Goal: Contribute content: Contribute content

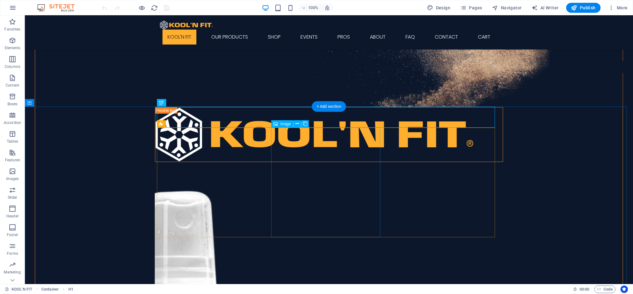
scroll to position [124, 0]
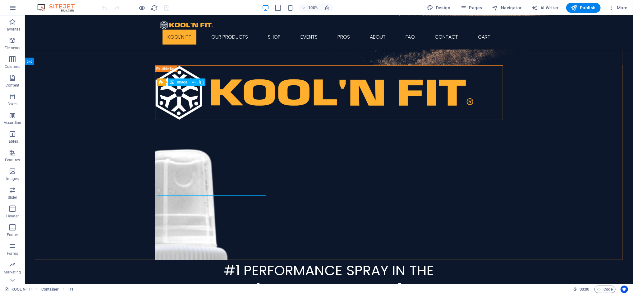
click at [180, 86] on div "Preset Image" at bounding box center [183, 82] width 53 height 8
click at [181, 83] on span "Image" at bounding box center [182, 82] width 10 height 4
select select "%"
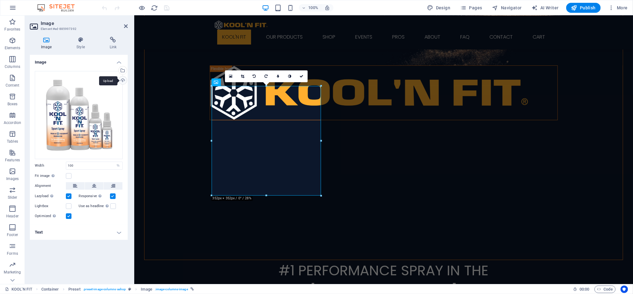
click at [120, 80] on div "Upload" at bounding box center [122, 80] width 9 height 9
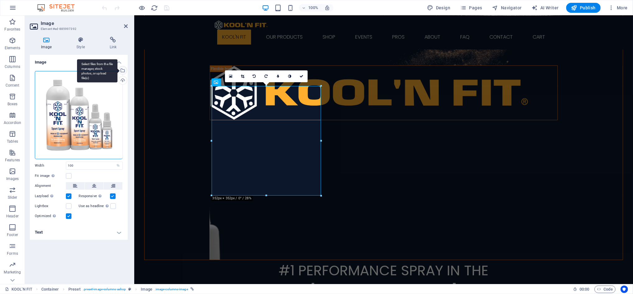
click at [123, 70] on div "Select files from the file manager, stock photos, or upload file(s)" at bounding box center [122, 70] width 9 height 9
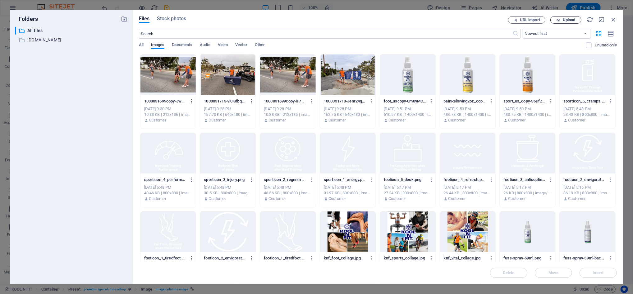
click at [567, 19] on span "Upload" at bounding box center [569, 20] width 13 height 4
click at [613, 19] on icon "button" at bounding box center [613, 19] width 7 height 7
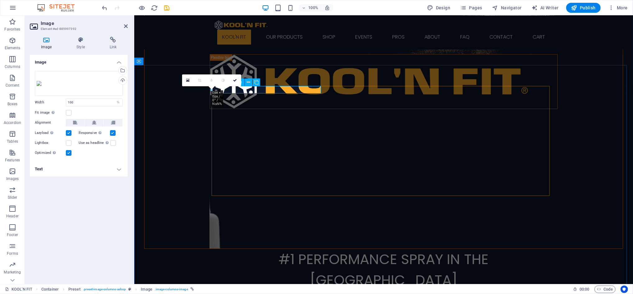
click at [229, 290] on figure "Sports Spray Maximizes Performance" at bounding box center [384, 293] width 338 height 7
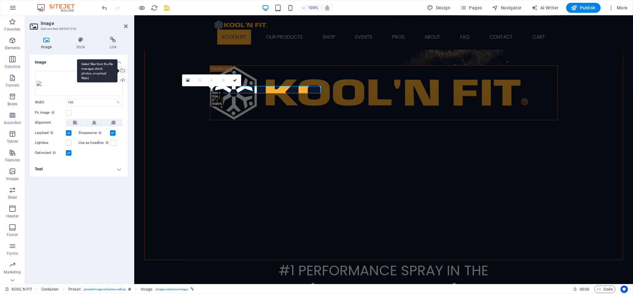
click at [123, 70] on div "Select files from the file manager, stock photos, or upload file(s)" at bounding box center [122, 70] width 9 height 9
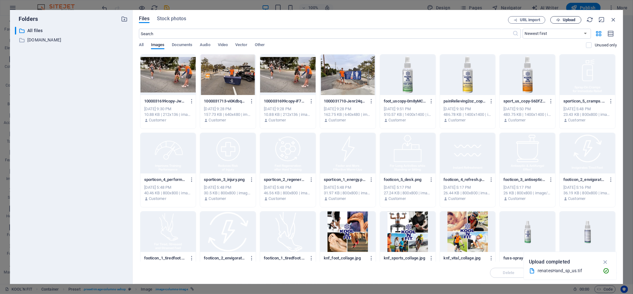
click at [568, 20] on span "Upload" at bounding box center [569, 20] width 13 height 4
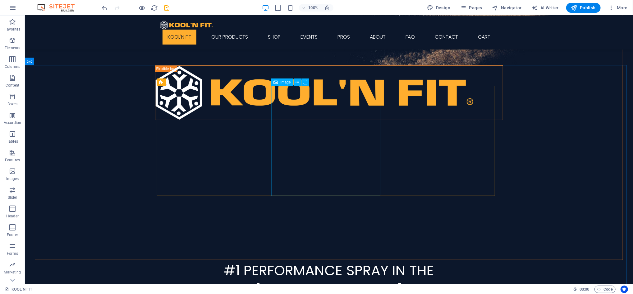
click at [285, 81] on span "Image" at bounding box center [286, 82] width 10 height 4
click at [286, 81] on span "Image" at bounding box center [286, 82] width 10 height 4
select select "%"
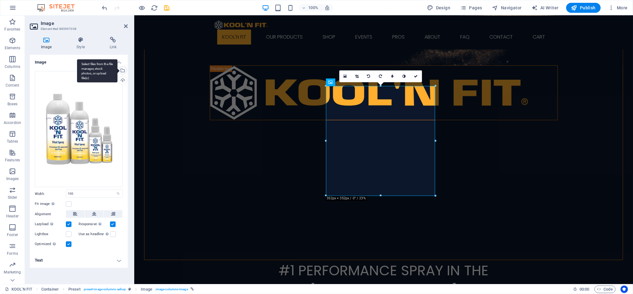
click at [123, 70] on div "Select files from the file manager, stock photos, or upload file(s)" at bounding box center [122, 70] width 9 height 9
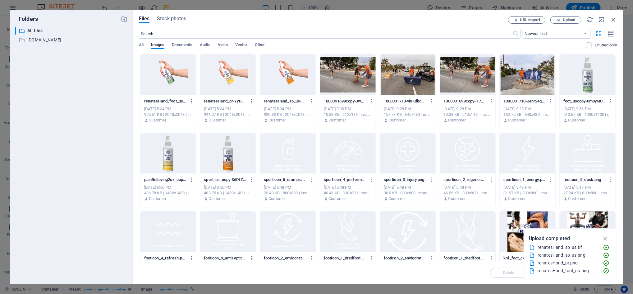
click at [226, 86] on div at bounding box center [228, 74] width 56 height 40
click at [227, 86] on div "1" at bounding box center [228, 74] width 56 height 40
click at [227, 86] on div at bounding box center [228, 74] width 56 height 40
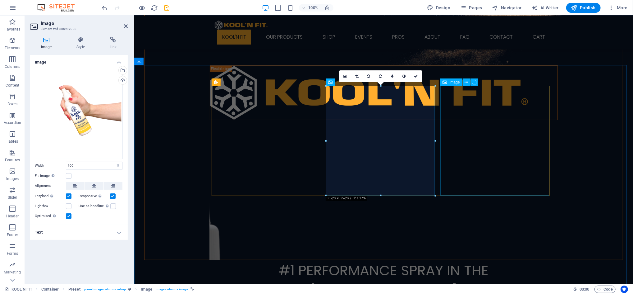
click at [454, 82] on span "Image" at bounding box center [455, 82] width 10 height 4
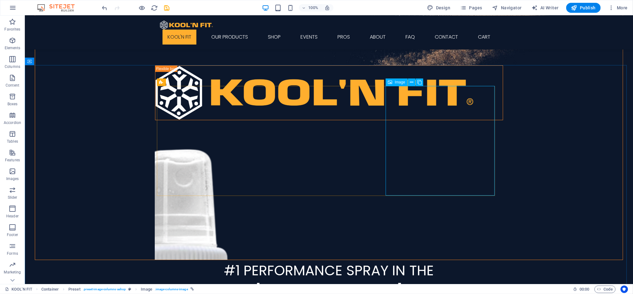
click at [398, 82] on span "Image" at bounding box center [400, 82] width 10 height 4
select select "%"
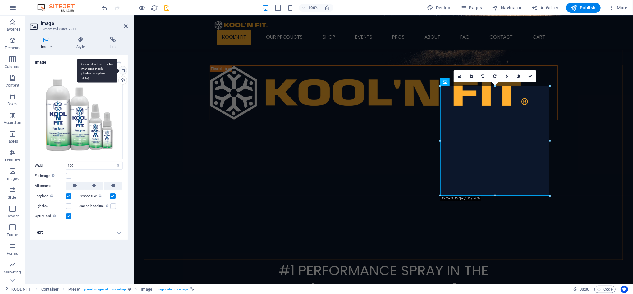
click at [118, 68] on div "Select files from the file manager, stock photos, or upload file(s)" at bounding box center [97, 70] width 40 height 23
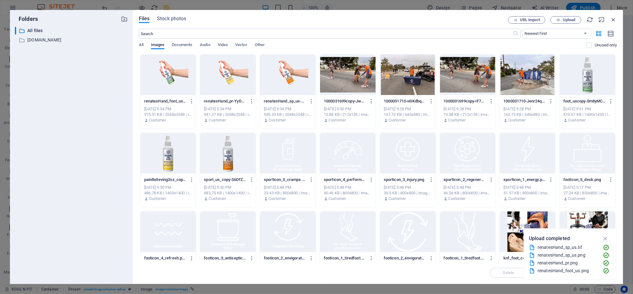
click at [183, 76] on div at bounding box center [169, 74] width 56 height 40
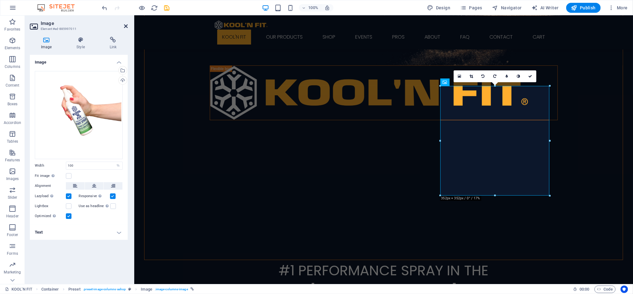
click at [127, 25] on icon at bounding box center [126, 26] width 4 height 5
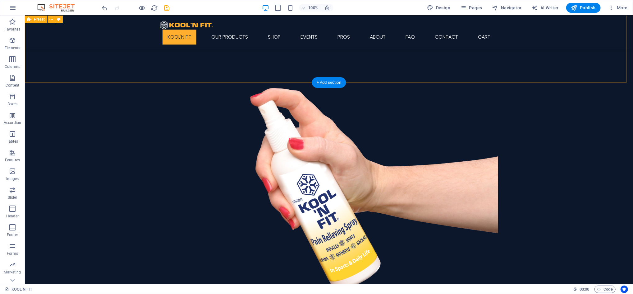
scroll to position [746, 0]
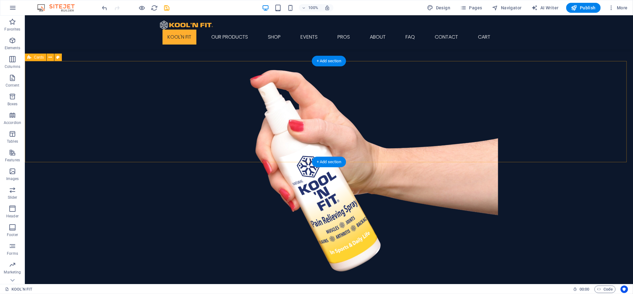
click at [327, 160] on div "+ Add section" at bounding box center [329, 161] width 35 height 11
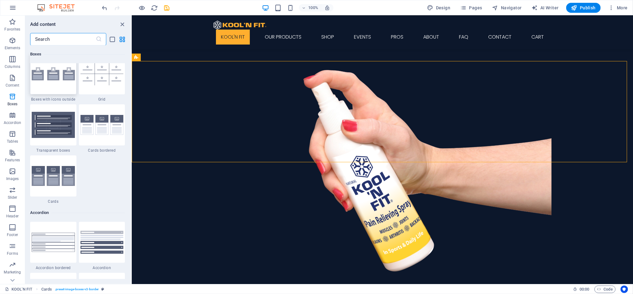
scroll to position [1876, 0]
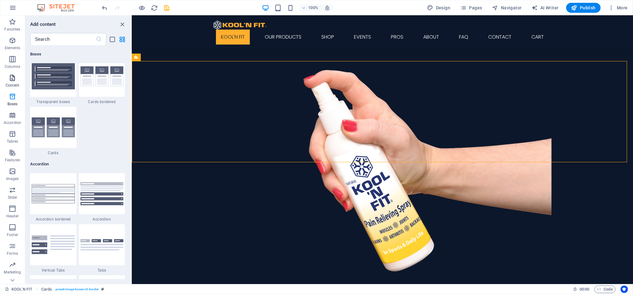
click at [12, 78] on icon "button" at bounding box center [12, 77] width 7 height 7
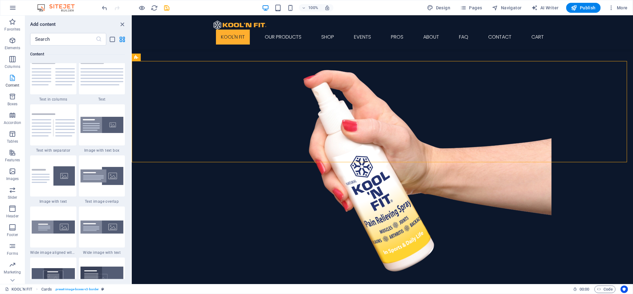
scroll to position [1088, 0]
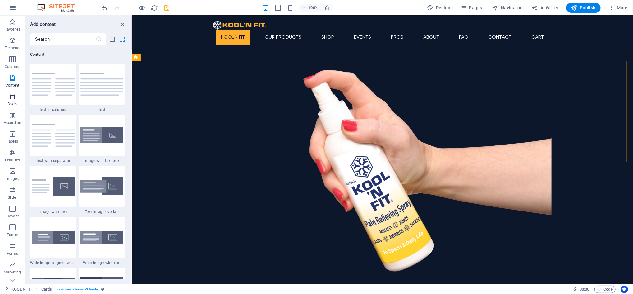
click at [12, 100] on icon "button" at bounding box center [12, 96] width 7 height 7
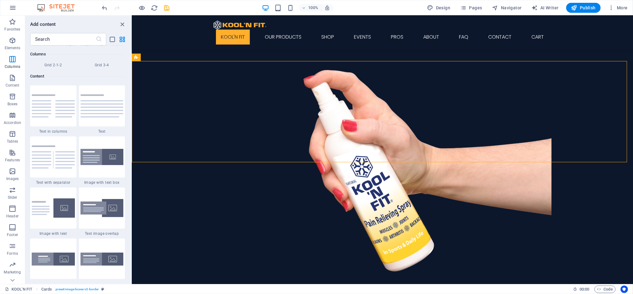
scroll to position [1052, 0]
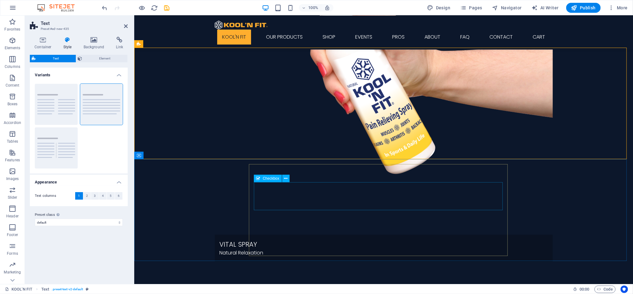
scroll to position [829, 0]
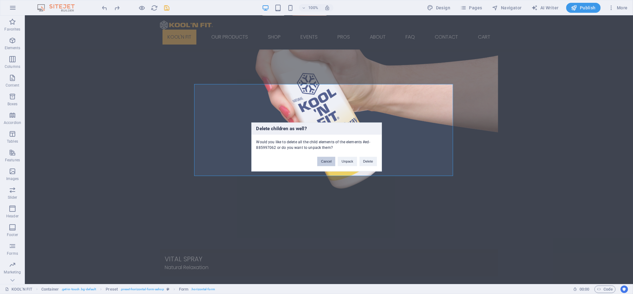
click at [330, 162] on button "Cancel" at bounding box center [326, 161] width 18 height 9
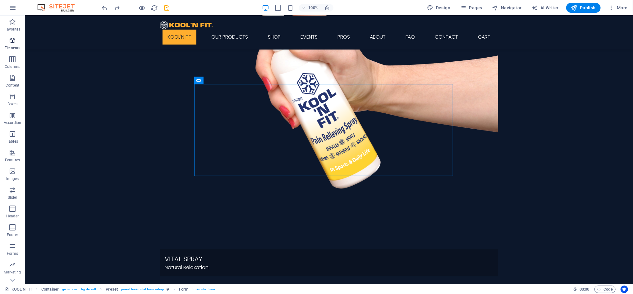
click at [12, 45] on span "Elements" at bounding box center [12, 44] width 25 height 15
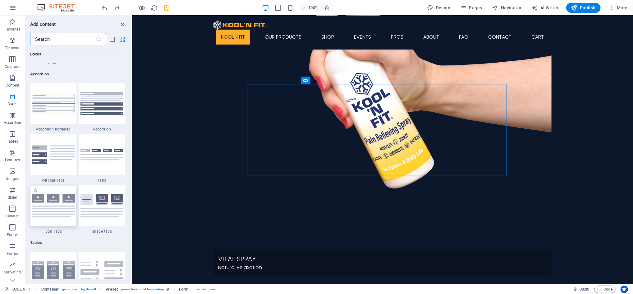
scroll to position [2139, 0]
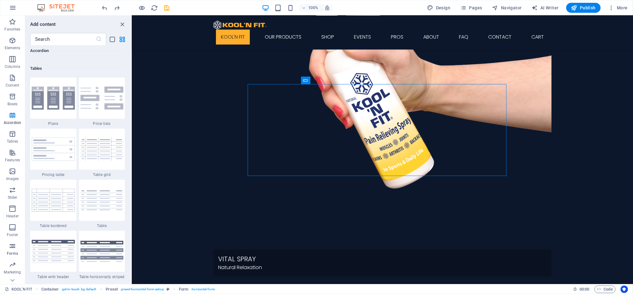
click at [13, 248] on icon "button" at bounding box center [12, 245] width 7 height 7
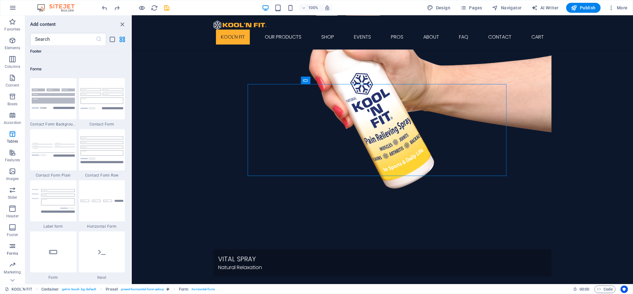
scroll to position [4540, 0]
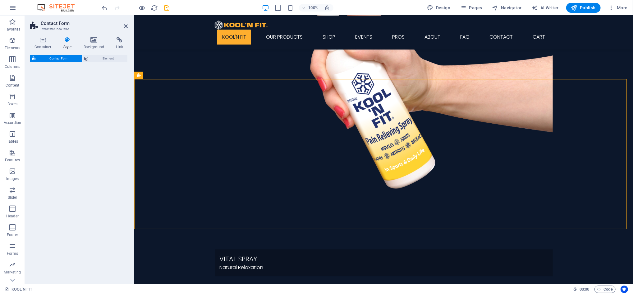
select select "rem"
select select "preset-contact-form-v3-background"
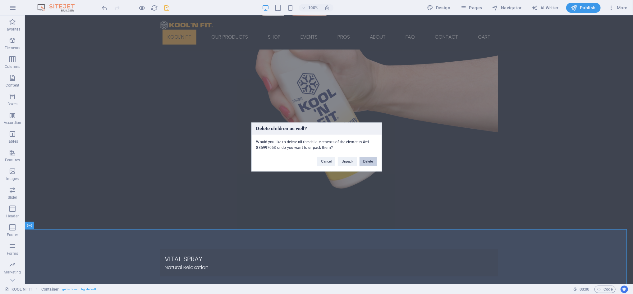
click at [370, 160] on button "Delete" at bounding box center [368, 161] width 17 height 9
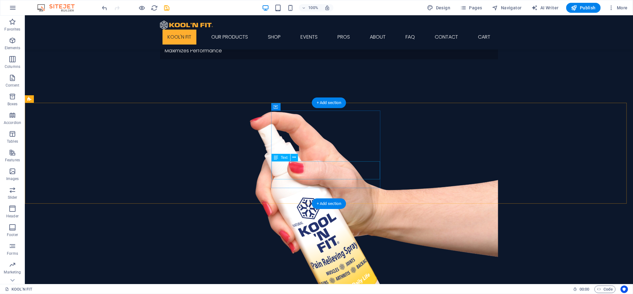
scroll to position [746, 0]
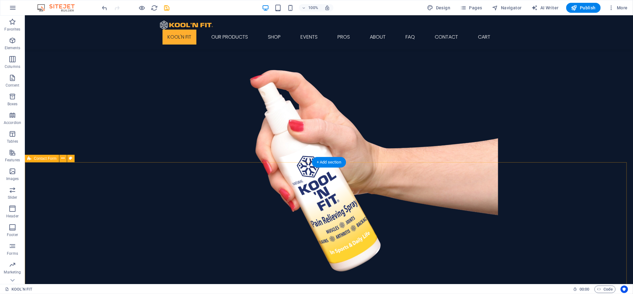
click at [11, 78] on icon "button" at bounding box center [12, 77] width 7 height 7
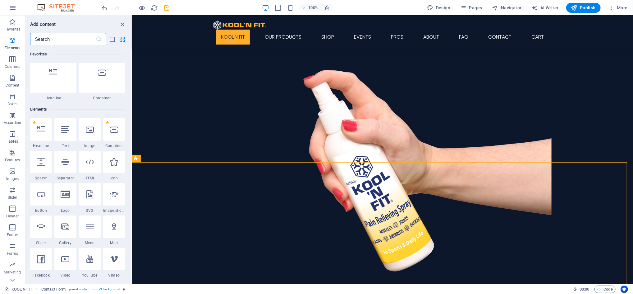
scroll to position [10, 0]
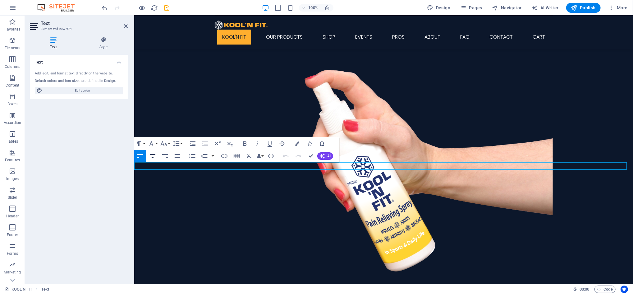
click at [155, 157] on icon "button" at bounding box center [152, 155] width 7 height 7
click at [151, 156] on icon "button" at bounding box center [152, 155] width 7 height 7
drag, startPoint x: 326, startPoint y: 165, endPoint x: 296, endPoint y: 166, distance: 29.9
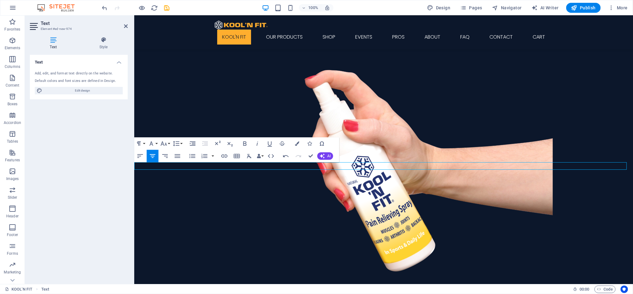
drag, startPoint x: 431, startPoint y: 165, endPoint x: 403, endPoint y: 167, distance: 28.7
drag, startPoint x: 398, startPoint y: 164, endPoint x: 325, endPoint y: 165, distance: 72.8
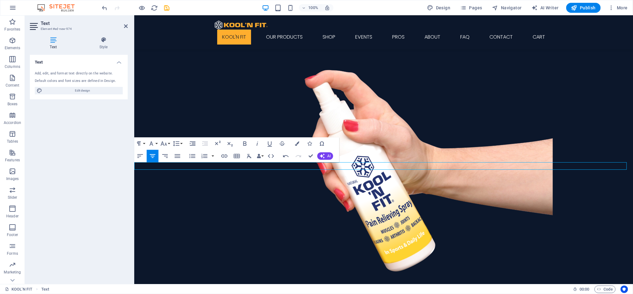
drag, startPoint x: 302, startPoint y: 165, endPoint x: 260, endPoint y: 165, distance: 42.3
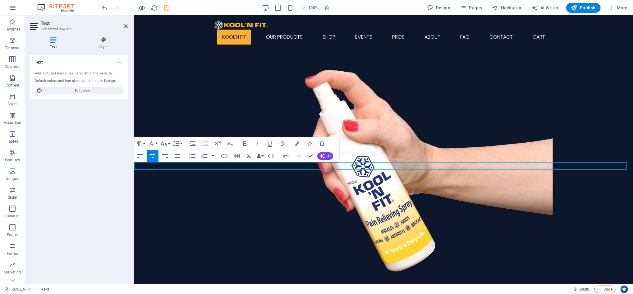
click at [169, 142] on button "Font Size" at bounding box center [165, 143] width 12 height 12
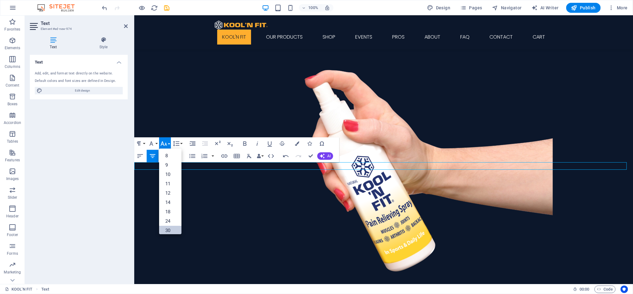
click at [170, 229] on link "30" at bounding box center [170, 229] width 22 height 9
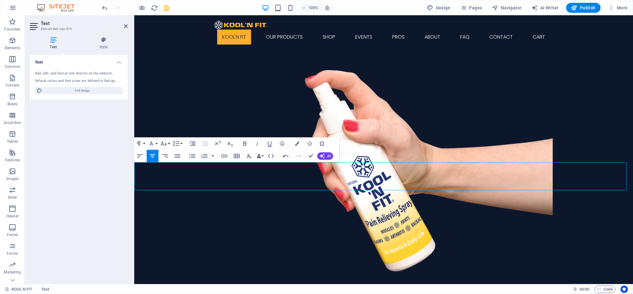
drag, startPoint x: 388, startPoint y: 185, endPoint x: 483, endPoint y: 169, distance: 96.1
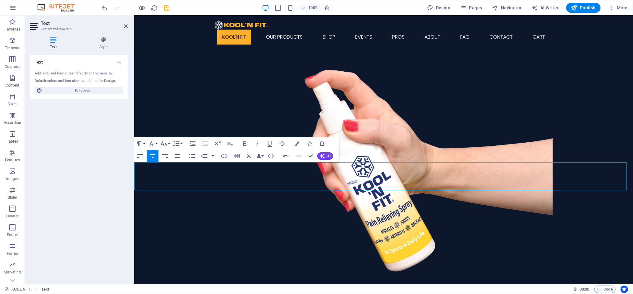
drag, startPoint x: 523, startPoint y: 184, endPoint x: 369, endPoint y: 186, distance: 153.3
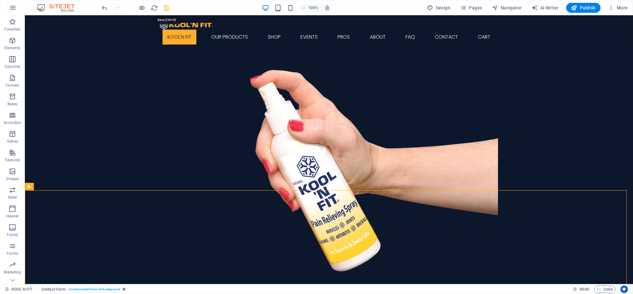
click at [165, 8] on icon "save" at bounding box center [167, 7] width 7 height 7
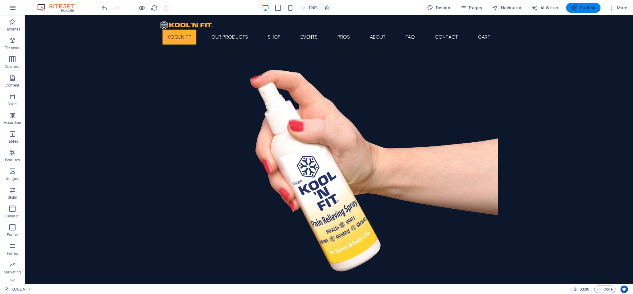
click at [586, 9] on span "Publish" at bounding box center [584, 8] width 25 height 6
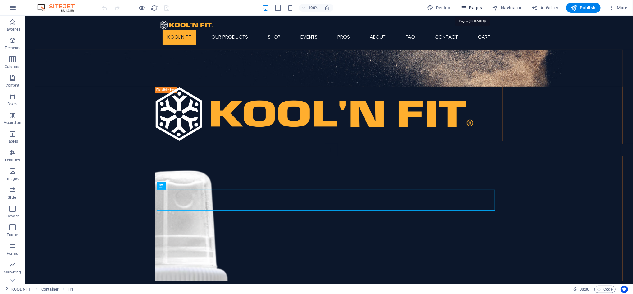
click at [475, 9] on span "Pages" at bounding box center [472, 8] width 22 height 6
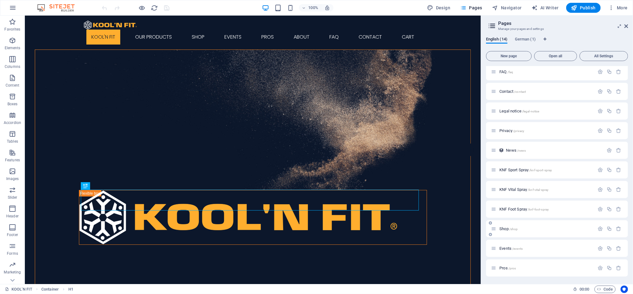
click at [506, 227] on span "Shop /shop" at bounding box center [509, 228] width 18 height 5
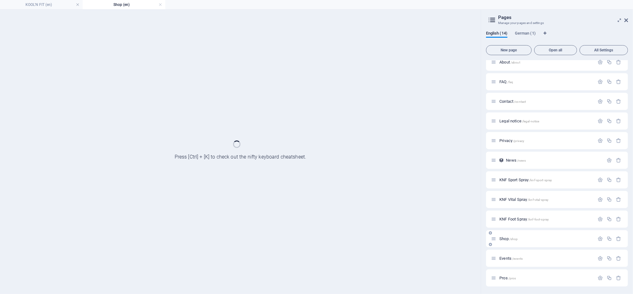
scroll to position [46, 0]
click at [506, 227] on div "KOOL'N FIT / Our Products /our-products About /about FAQ /faq Contact /contact …" at bounding box center [557, 150] width 142 height 272
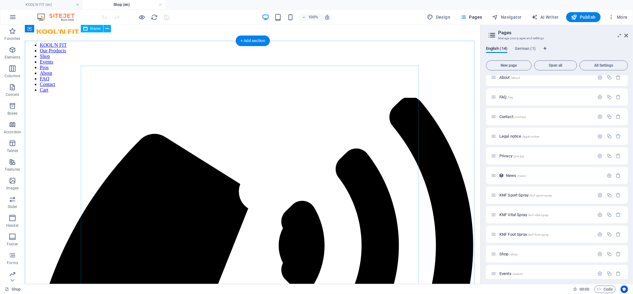
scroll to position [0, 0]
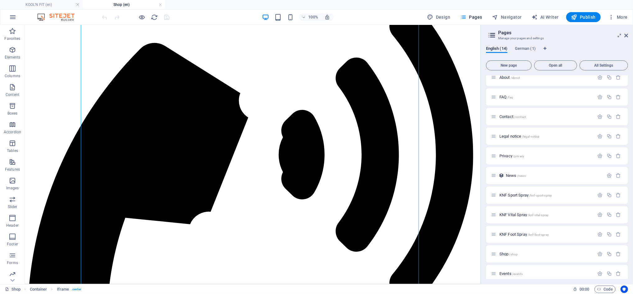
scroll to position [166, 0]
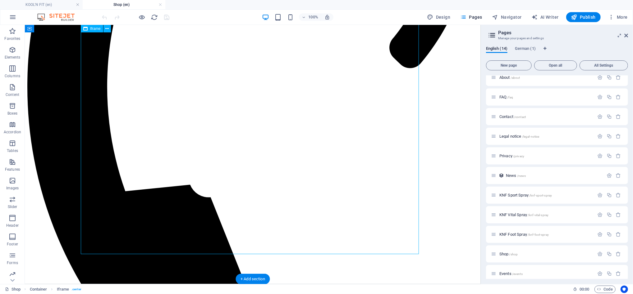
scroll to position [331, 0]
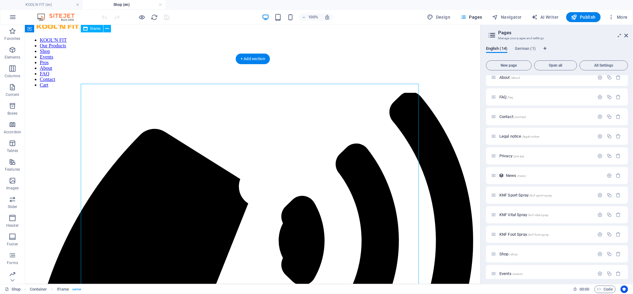
scroll to position [0, 0]
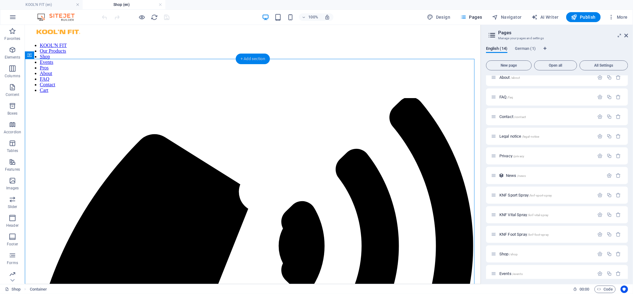
click at [251, 58] on div "+ Add section" at bounding box center [253, 58] width 35 height 11
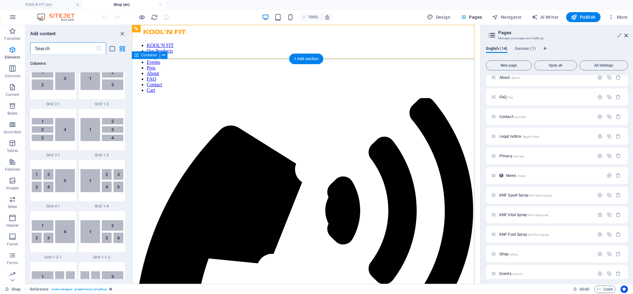
scroll to position [1088, 0]
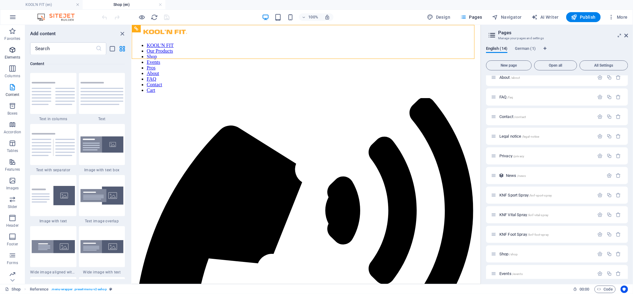
click at [14, 50] on icon "button" at bounding box center [12, 49] width 7 height 7
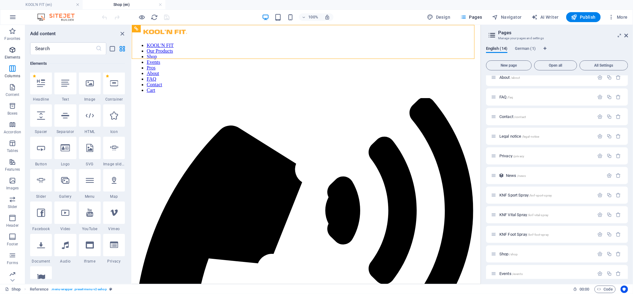
scroll to position [66, 0]
click at [92, 120] on div at bounding box center [90, 116] width 22 height 22
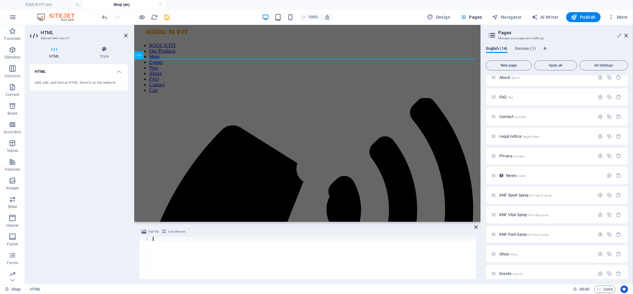
click at [166, 242] on div at bounding box center [314, 261] width 324 height 51
click at [157, 242] on div at bounding box center [314, 261] width 324 height 51
click at [176, 243] on div at bounding box center [314, 261] width 324 height 51
paste textarea "</script>"
type textarea "</script>"
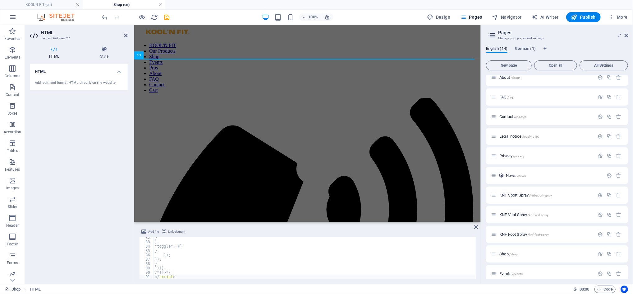
scroll to position [354, 0]
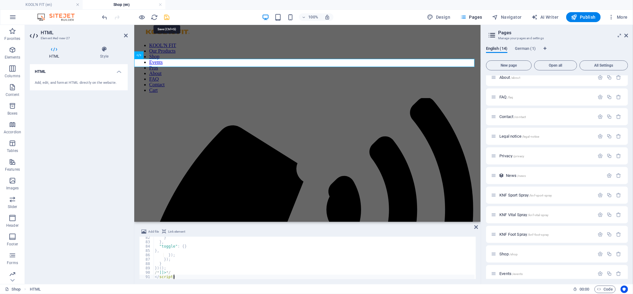
click at [168, 19] on icon "save" at bounding box center [167, 17] width 7 height 7
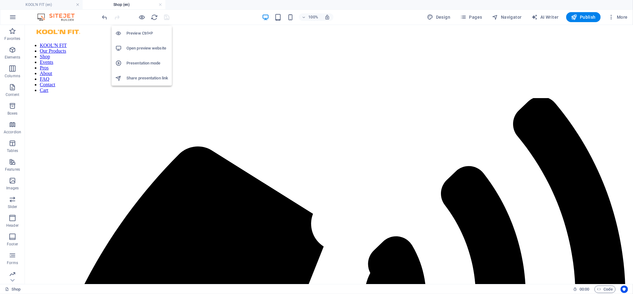
click at [141, 32] on h6 "Preview Ctrl+P" at bounding box center [148, 33] width 42 height 7
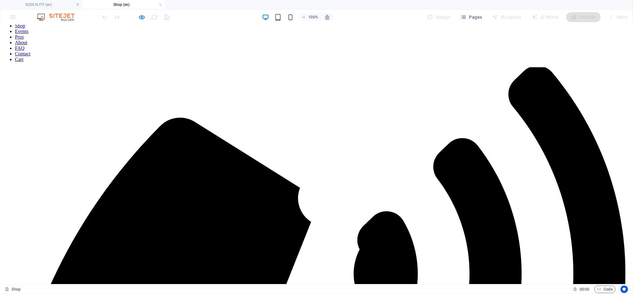
scroll to position [0, 0]
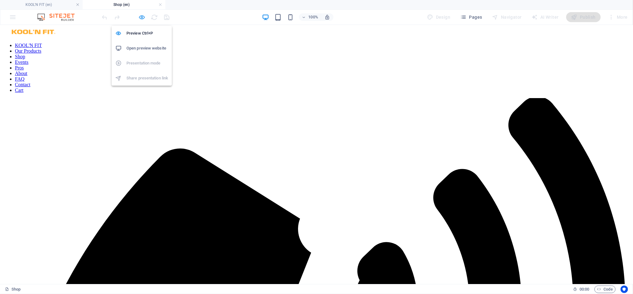
click at [143, 18] on icon "button" at bounding box center [142, 17] width 7 height 7
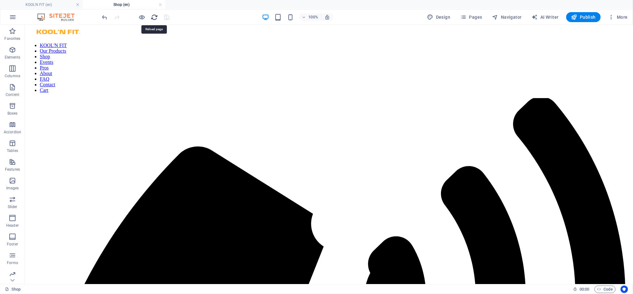
click at [154, 18] on icon "reload" at bounding box center [154, 17] width 7 height 7
click at [590, 17] on span "Publish" at bounding box center [584, 17] width 25 height 6
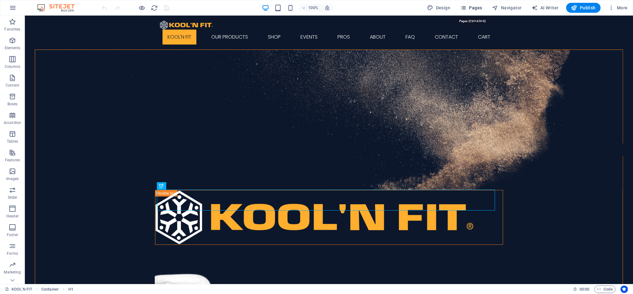
click at [478, 6] on span "Pages" at bounding box center [472, 8] width 22 height 6
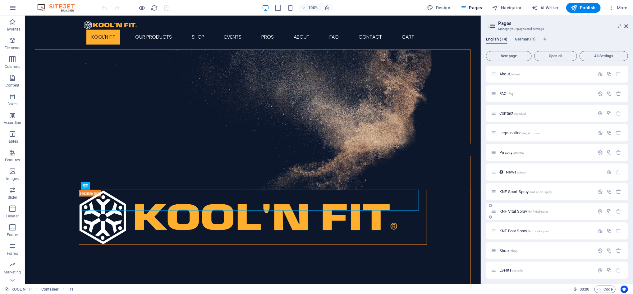
scroll to position [62, 0]
click at [511, 229] on span "/shop" at bounding box center [514, 228] width 9 height 3
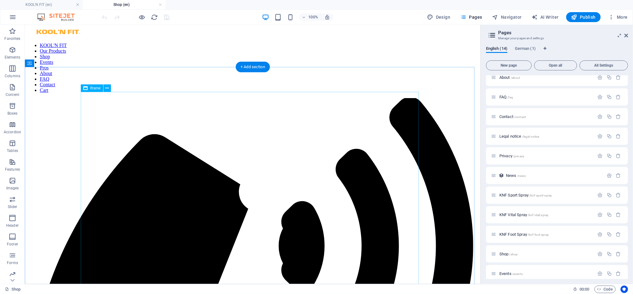
scroll to position [0, 0]
click at [96, 88] on span "Iframe" at bounding box center [95, 88] width 11 height 4
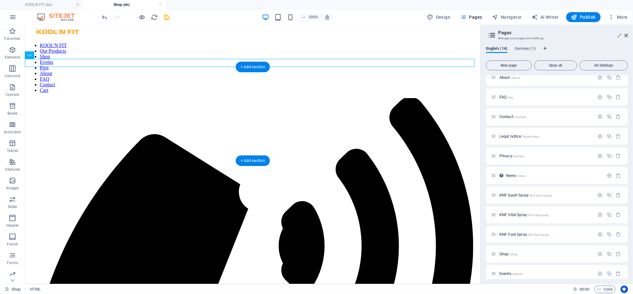
drag, startPoint x: 80, startPoint y: 60, endPoint x: 115, endPoint y: 107, distance: 58.6
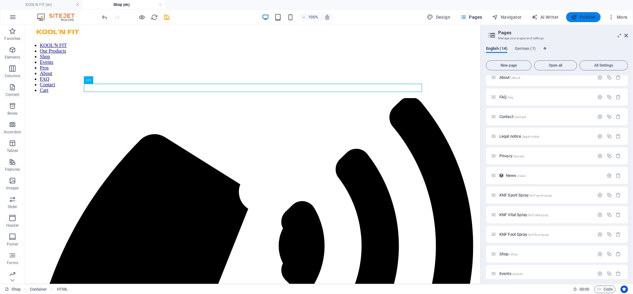
click at [591, 17] on span "Publish" at bounding box center [584, 17] width 25 height 6
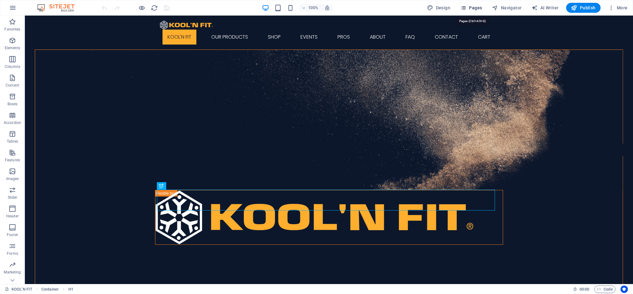
click at [478, 11] on button "Pages" at bounding box center [471, 8] width 27 height 10
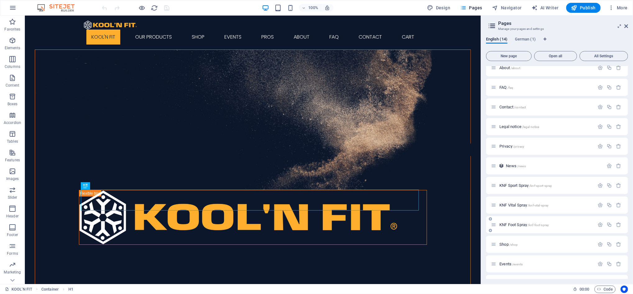
scroll to position [62, 0]
click at [519, 232] on div "Shop /shop" at bounding box center [557, 228] width 142 height 17
click at [510, 229] on span "/shop" at bounding box center [514, 228] width 9 height 3
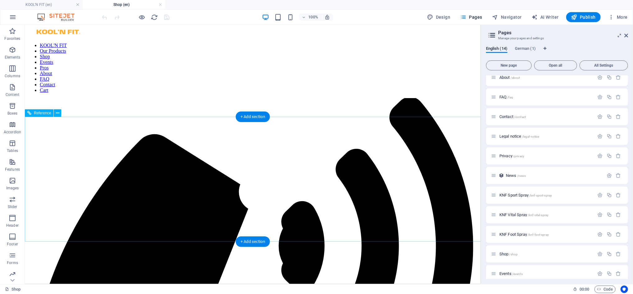
scroll to position [0, 0]
click at [16, 56] on p "Elements" at bounding box center [13, 57] width 16 height 5
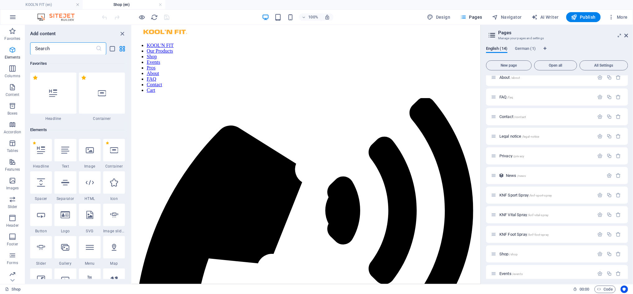
scroll to position [66, 0]
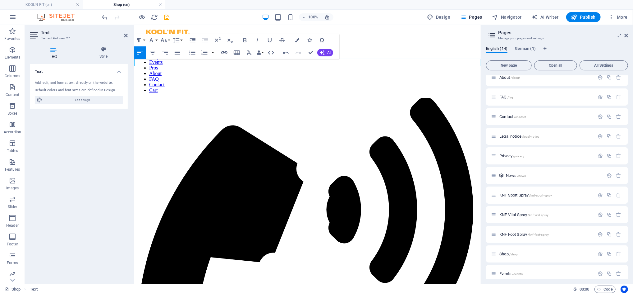
drag, startPoint x: 199, startPoint y: 63, endPoint x: 135, endPoint y: 61, distance: 64.4
click at [170, 40] on button "Font Size" at bounding box center [165, 40] width 12 height 12
click at [166, 114] on link "24" at bounding box center [170, 117] width 22 height 9
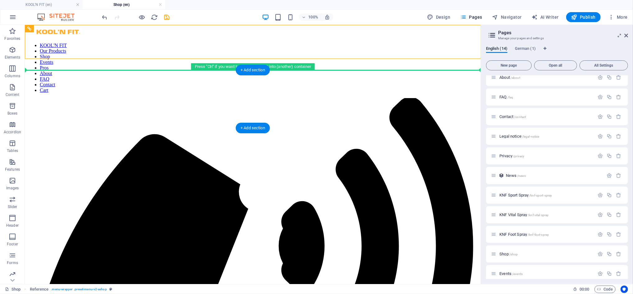
drag, startPoint x: 94, startPoint y: 58, endPoint x: 170, endPoint y: 81, distance: 80.1
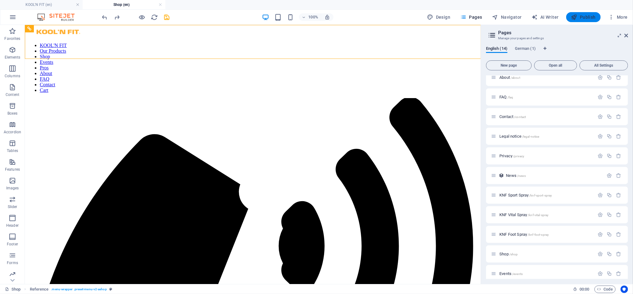
click at [592, 18] on span "Publish" at bounding box center [584, 17] width 25 height 6
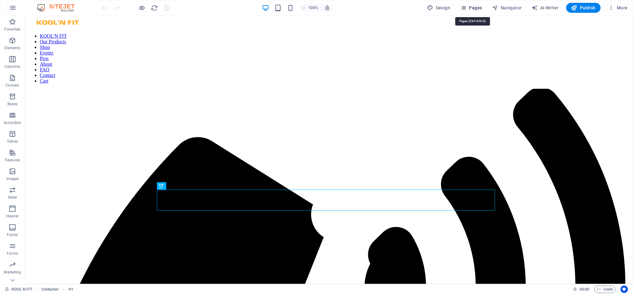
click at [480, 11] on button "Pages" at bounding box center [471, 8] width 27 height 10
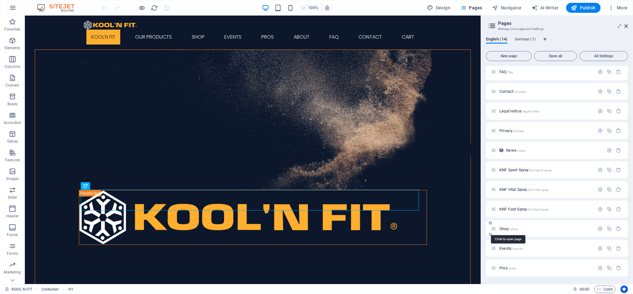
click at [500, 229] on span "Shop /shop" at bounding box center [509, 228] width 18 height 5
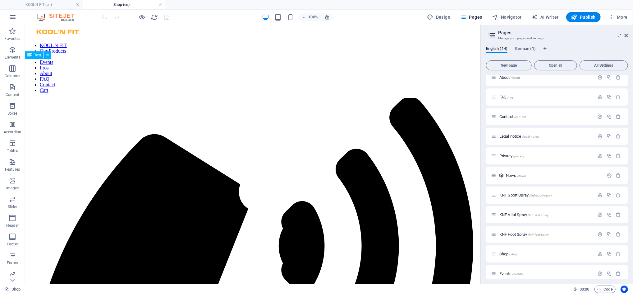
click at [249, 60] on div "+ Add section" at bounding box center [253, 58] width 35 height 11
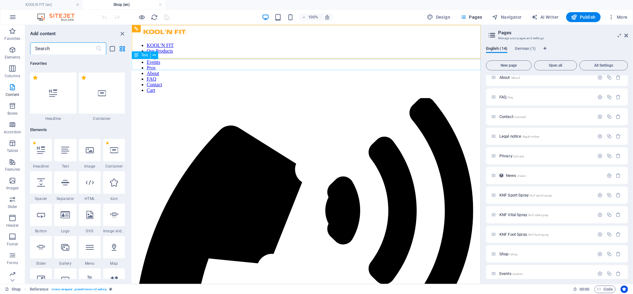
scroll to position [1088, 0]
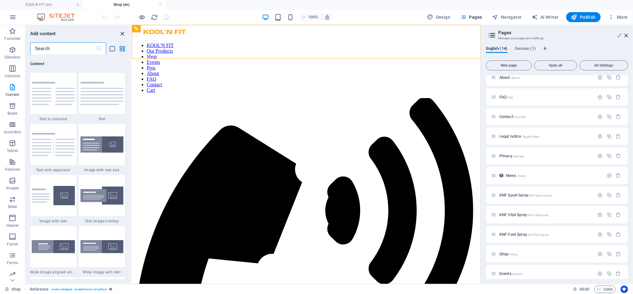
click at [125, 31] on icon "close panel" at bounding box center [122, 33] width 7 height 7
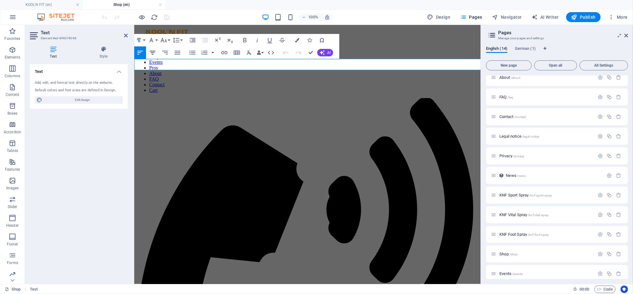
click at [154, 52] on icon "button" at bounding box center [153, 53] width 6 height 4
drag, startPoint x: 355, startPoint y: 65, endPoint x: 261, endPoint y: 63, distance: 93.9
click at [169, 38] on button "Font Size" at bounding box center [165, 40] width 12 height 12
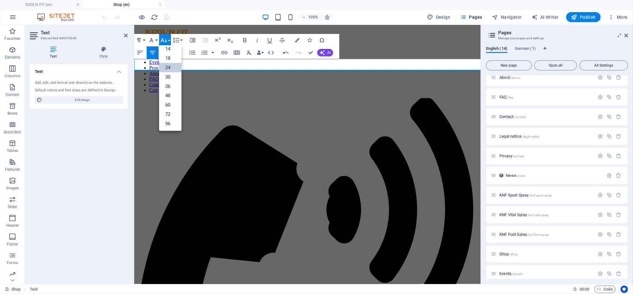
scroll to position [50, 0]
click at [168, 104] on link "60" at bounding box center [170, 104] width 22 height 9
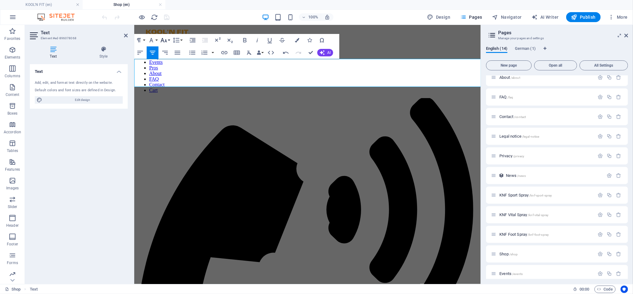
click at [169, 39] on button "Font Size" at bounding box center [165, 40] width 12 height 12
click at [165, 94] on link "48" at bounding box center [170, 95] width 22 height 9
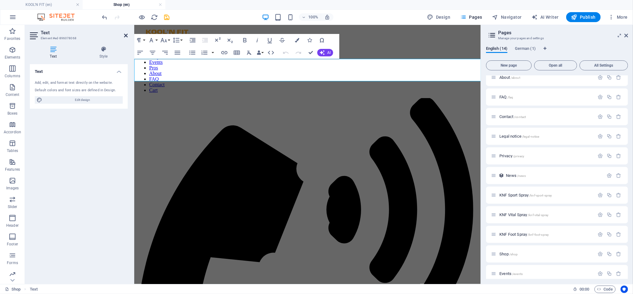
drag, startPoint x: 125, startPoint y: 36, endPoint x: 100, endPoint y: 11, distance: 35.4
click at [125, 36] on icon at bounding box center [126, 35] width 4 height 5
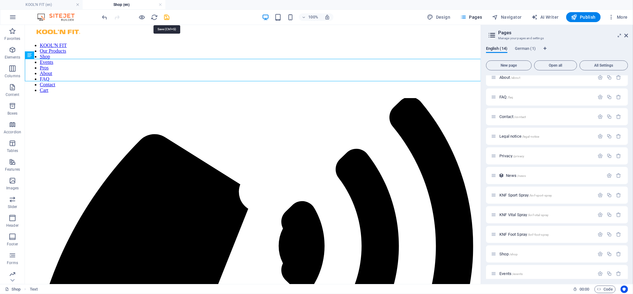
click at [168, 18] on icon "save" at bounding box center [167, 17] width 7 height 7
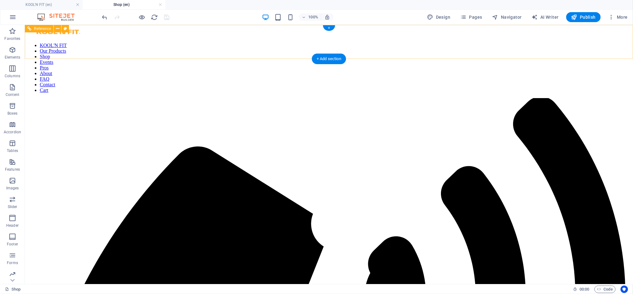
click at [340, 45] on nav "KOOL'N FIT Our Products Shop Events Pros About FAQ Contact Cart" at bounding box center [329, 67] width 604 height 50
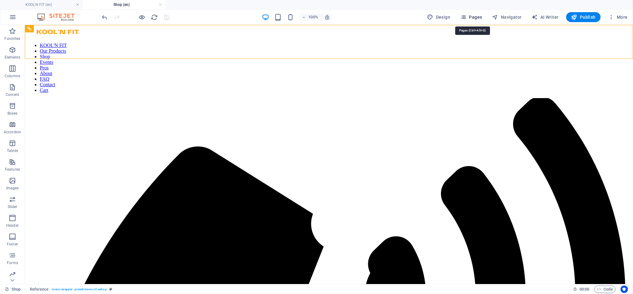
click at [471, 20] on button "Pages" at bounding box center [471, 17] width 27 height 10
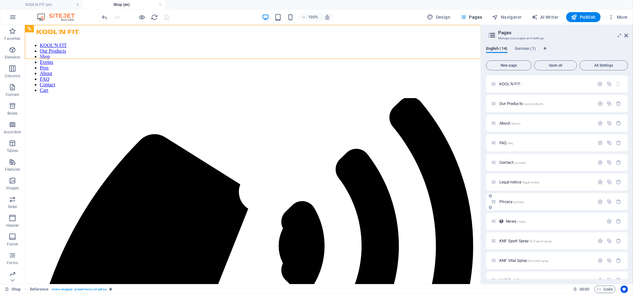
scroll to position [71, 0]
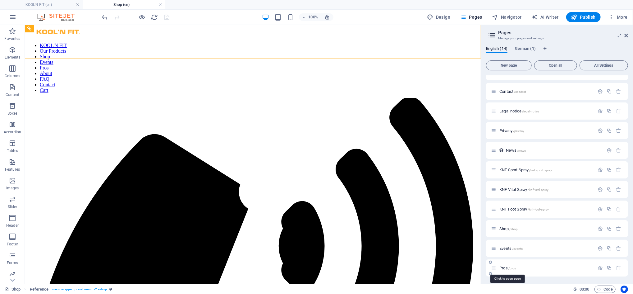
click at [507, 266] on span "Pros /pros" at bounding box center [508, 267] width 16 height 5
click at [507, 265] on div "Events /events" at bounding box center [557, 273] width 142 height 17
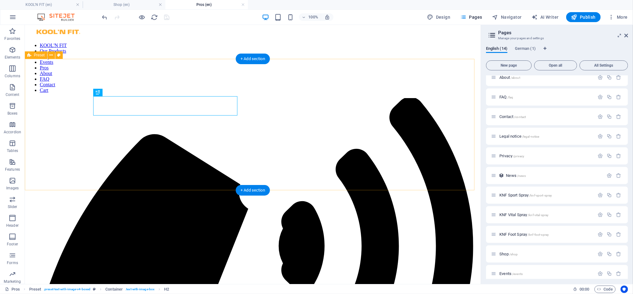
scroll to position [0, 0]
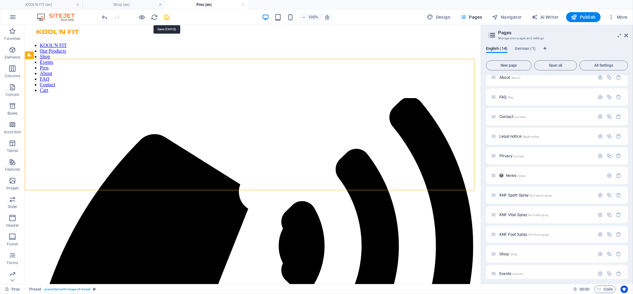
click at [170, 16] on icon "save" at bounding box center [167, 17] width 7 height 7
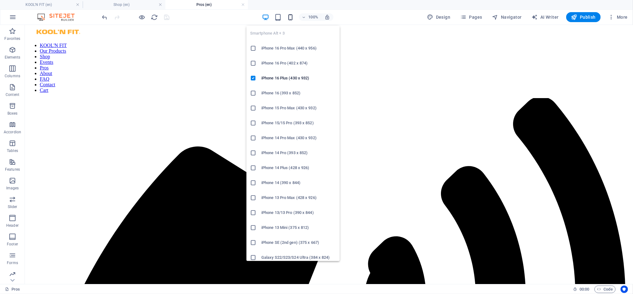
click at [291, 17] on icon "button" at bounding box center [290, 17] width 7 height 7
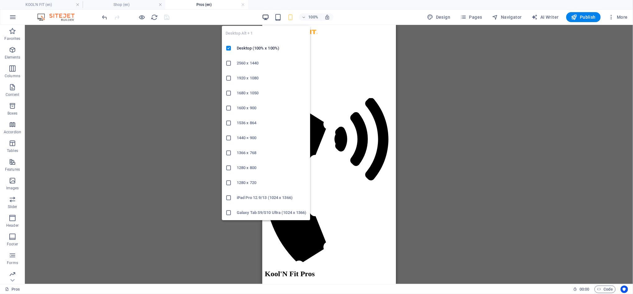
click at [266, 19] on icon "button" at bounding box center [265, 17] width 7 height 7
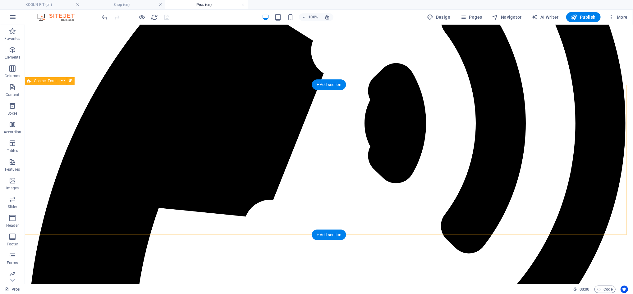
scroll to position [207, 0]
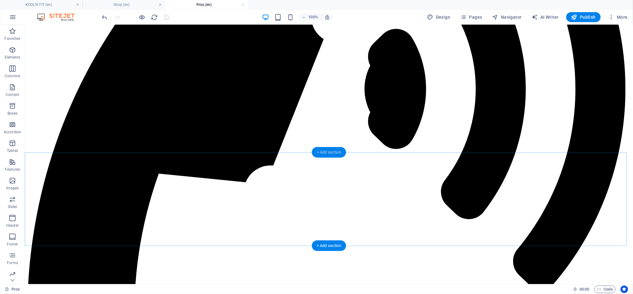
click at [325, 155] on div "+ Add section" at bounding box center [329, 152] width 35 height 11
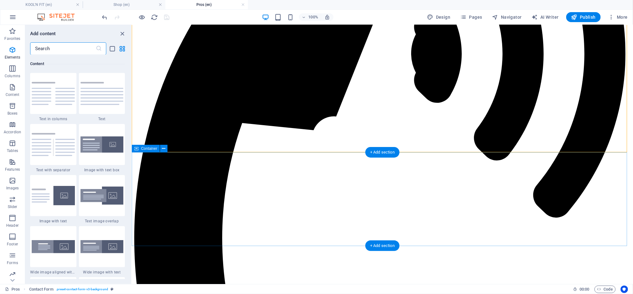
scroll to position [1088, 0]
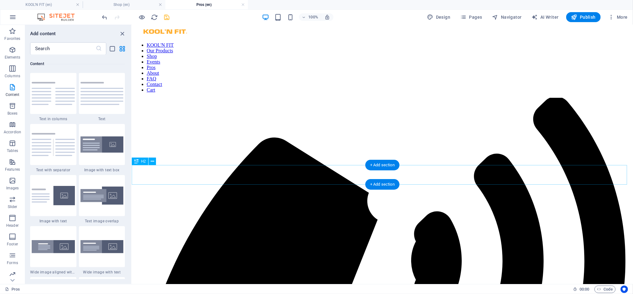
scroll to position [0, 0]
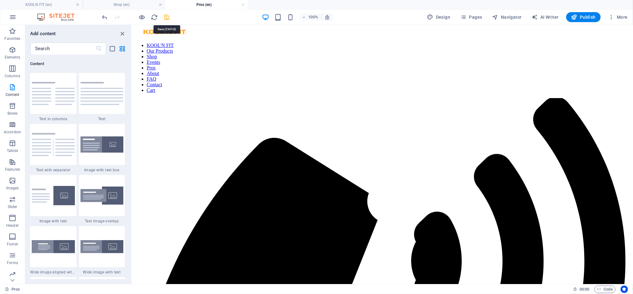
click at [168, 16] on icon "save" at bounding box center [167, 17] width 7 height 7
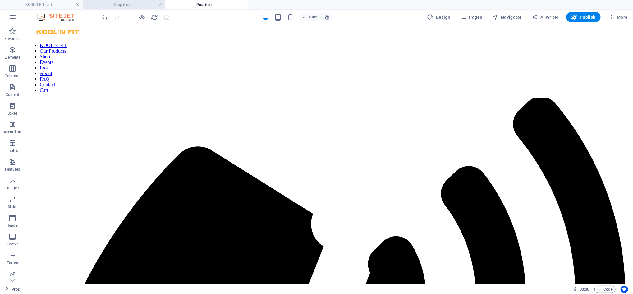
click at [131, 4] on h4 "Shop (en)" at bounding box center [124, 4] width 83 height 7
click at [588, 17] on span "Publish" at bounding box center [584, 17] width 25 height 6
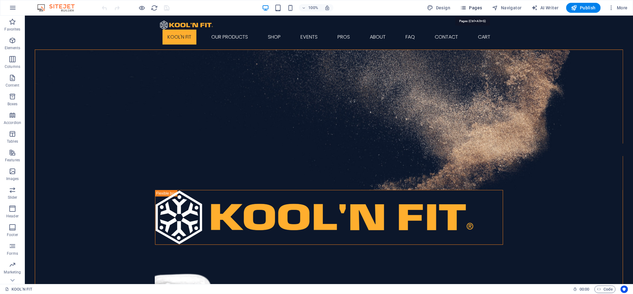
click at [469, 10] on span "Pages" at bounding box center [472, 8] width 22 height 6
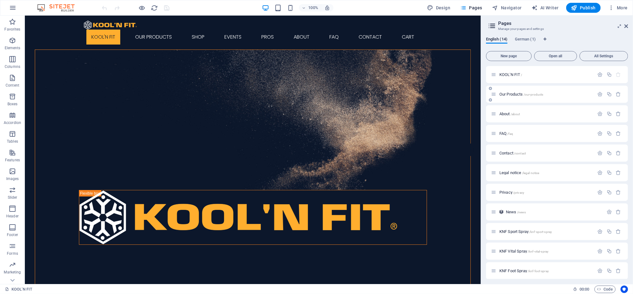
click at [506, 97] on div "Our Products /our-products" at bounding box center [543, 93] width 104 height 7
click at [506, 95] on span "Our Products /our-products" at bounding box center [522, 94] width 44 height 5
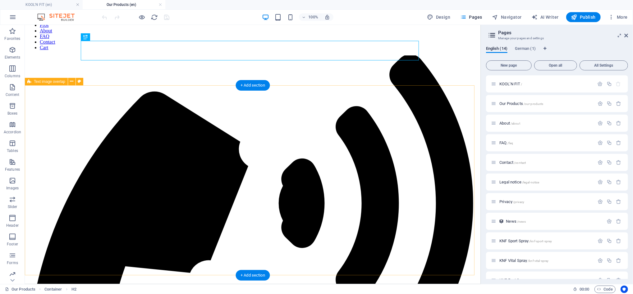
scroll to position [41, 0]
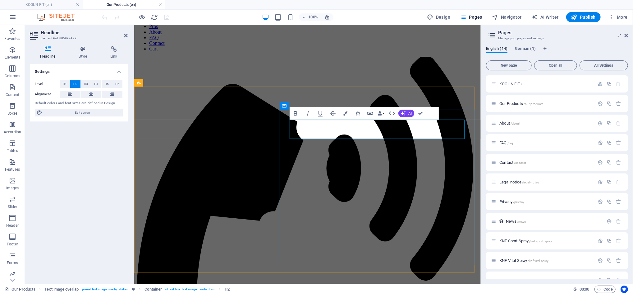
drag, startPoint x: 400, startPoint y: 128, endPoint x: 367, endPoint y: 129, distance: 32.7
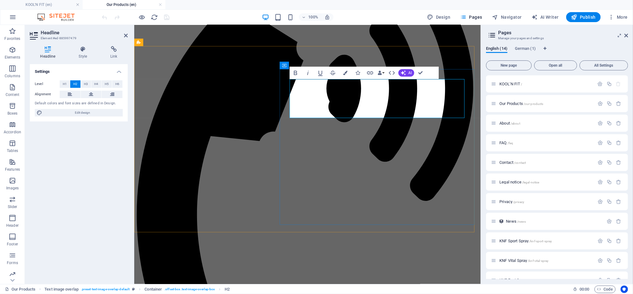
scroll to position [124, 0]
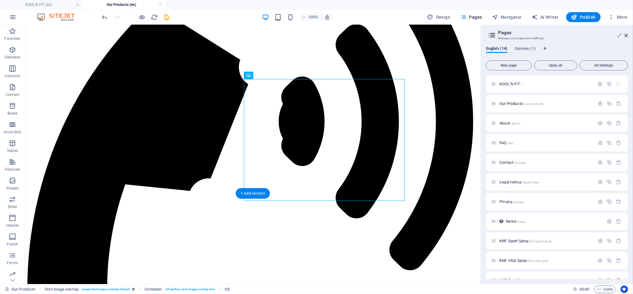
drag, startPoint x: 317, startPoint y: 134, endPoint x: 427, endPoint y: 133, distance: 109.5
click at [257, 75] on span "Image" at bounding box center [258, 75] width 10 height 4
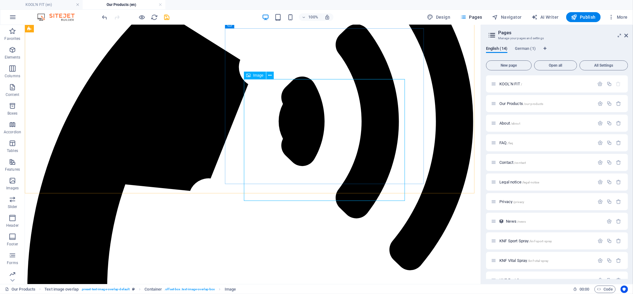
click at [257, 75] on span "Image" at bounding box center [258, 75] width 10 height 4
select select "px"
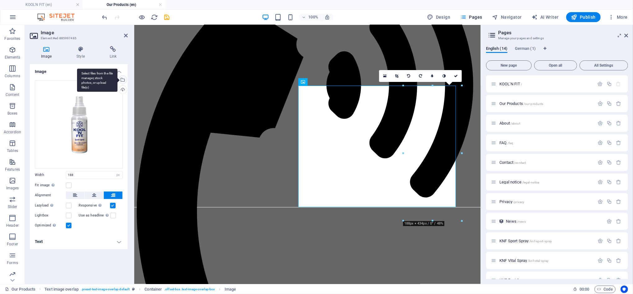
click at [118, 79] on div "Select files from the file manager, stock photos, or upload file(s)" at bounding box center [97, 79] width 40 height 23
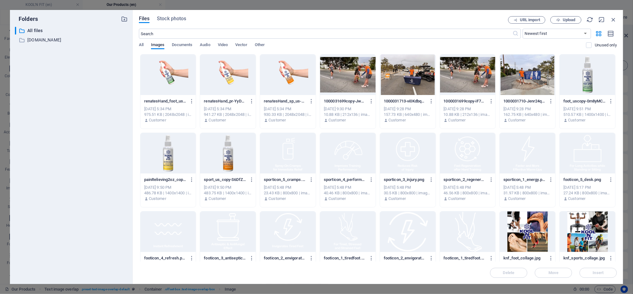
click at [225, 151] on div at bounding box center [228, 153] width 56 height 40
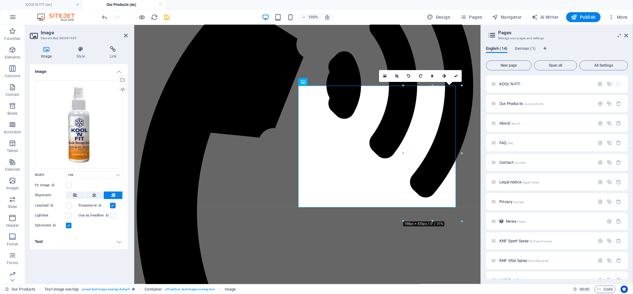
click at [125, 35] on icon at bounding box center [126, 35] width 4 height 5
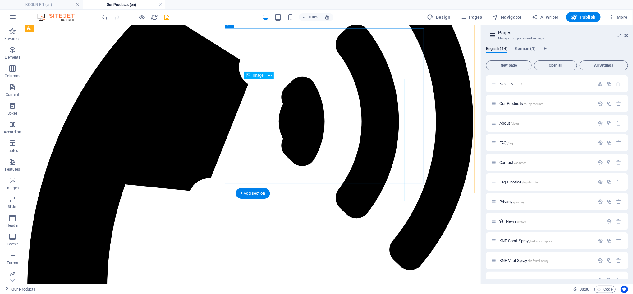
click at [269, 76] on icon at bounding box center [269, 75] width 3 height 7
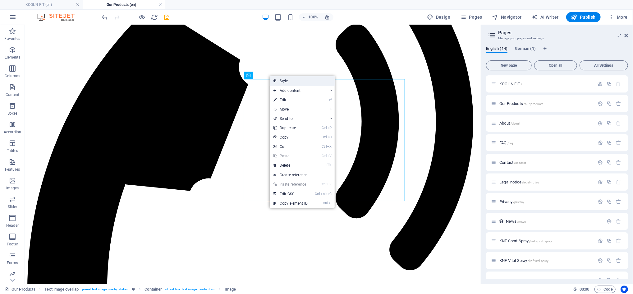
click at [286, 81] on link "Style" at bounding box center [302, 80] width 65 height 9
select select "rem"
select select "px"
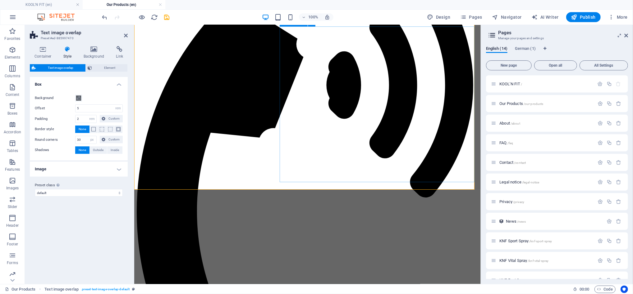
select select "px"
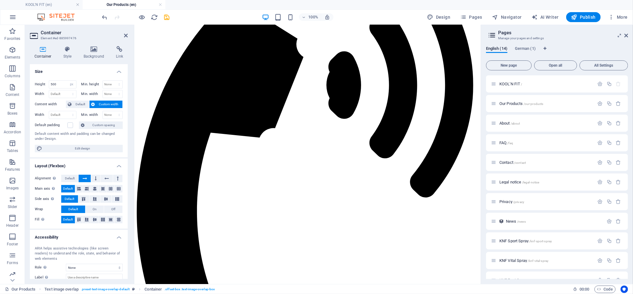
drag, startPoint x: 284, startPoint y: 174, endPoint x: 282, endPoint y: 179, distance: 5.5
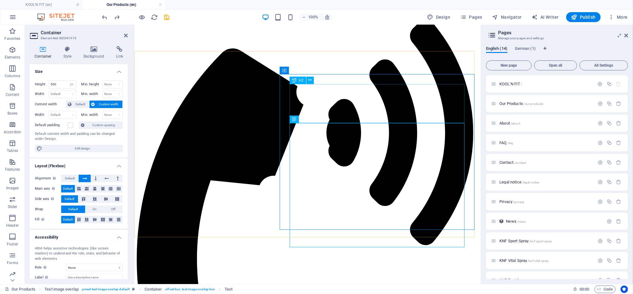
scroll to position [41, 0]
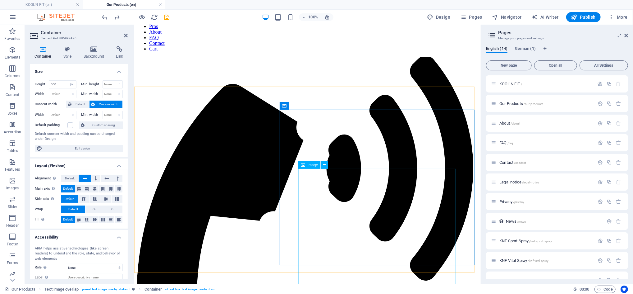
click at [117, 177] on icon at bounding box center [118, 177] width 2 height 7
drag, startPoint x: 58, startPoint y: 83, endPoint x: 48, endPoint y: 84, distance: 10.6
click at [48, 84] on div "Height 500 Default px rem % vh vw" at bounding box center [56, 84] width 42 height 8
click at [97, 73] on h4 "Size" at bounding box center [79, 69] width 98 height 11
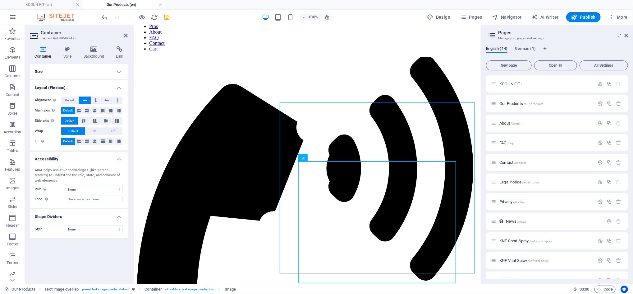
click at [114, 72] on h4 "Size" at bounding box center [79, 71] width 98 height 15
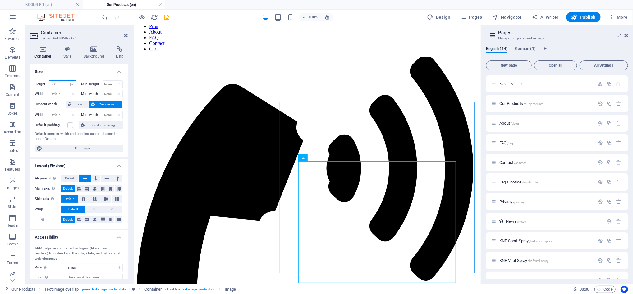
drag, startPoint x: 60, startPoint y: 85, endPoint x: 37, endPoint y: 86, distance: 23.3
click at [37, 86] on div "Height 550 Default px rem % vh vw" at bounding box center [56, 84] width 42 height 8
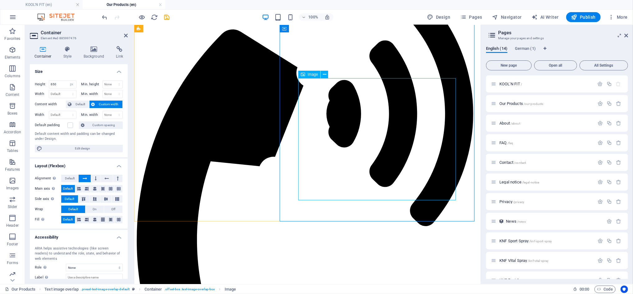
scroll to position [83, 0]
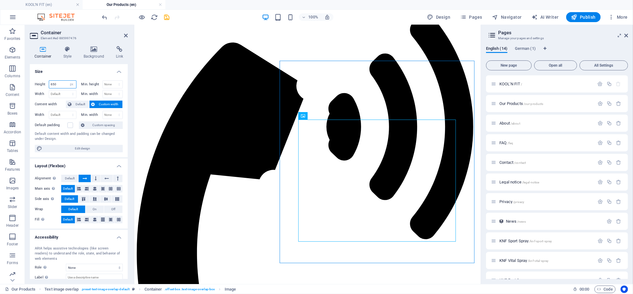
drag, startPoint x: 57, startPoint y: 85, endPoint x: 53, endPoint y: 85, distance: 4.1
click at [53, 85] on input "650" at bounding box center [62, 84] width 27 height 7
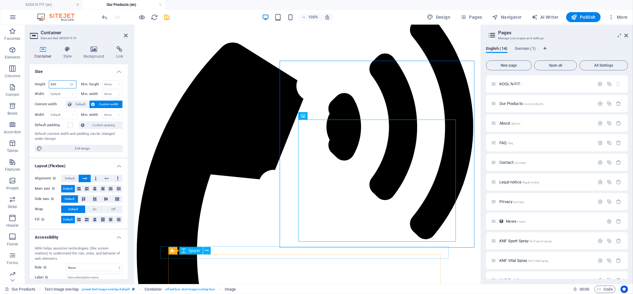
type input "600"
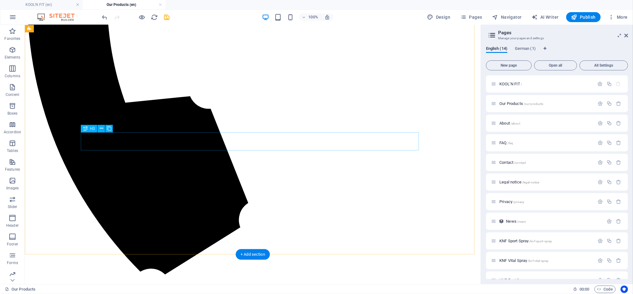
scroll to position [373, 0]
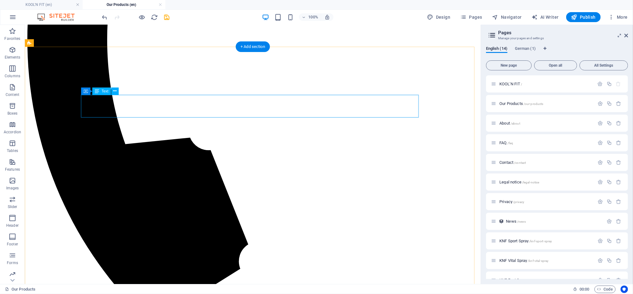
drag, startPoint x: 404, startPoint y: 111, endPoint x: 379, endPoint y: 113, distance: 24.6
drag, startPoint x: 352, startPoint y: 105, endPoint x: 241, endPoint y: 105, distance: 111.0
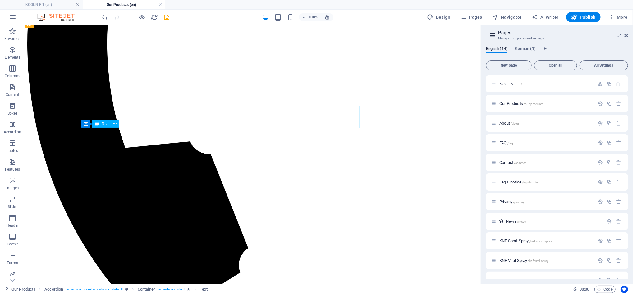
scroll to position [391, 0]
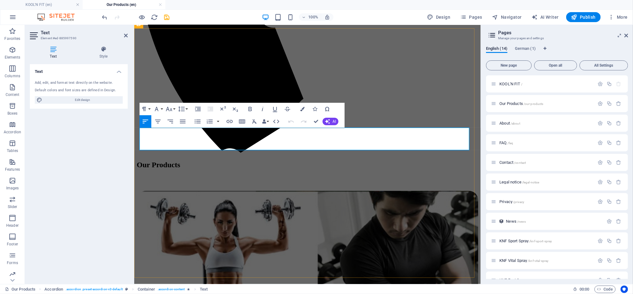
scroll to position [369, 0]
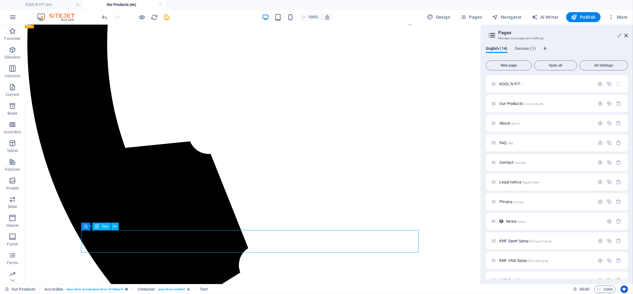
scroll to position [391, 0]
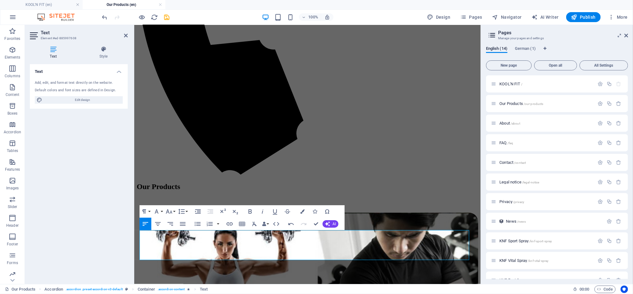
click at [560, 43] on div "English (14) German (1) New page Open all All Settings KOOL'N FIT / Our Product…" at bounding box center [557, 162] width 152 height 243
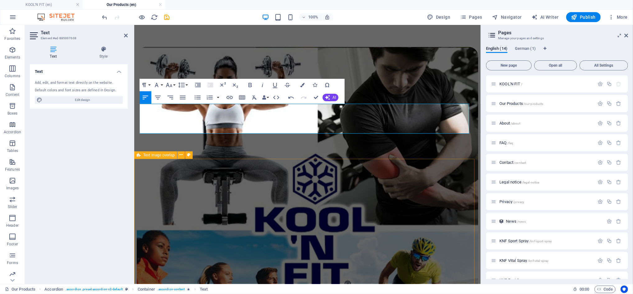
scroll to position [535, 0]
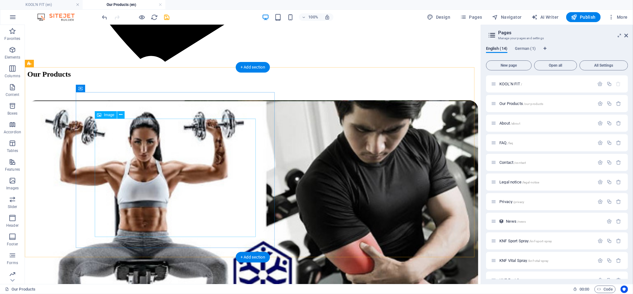
scroll to position [640, 0]
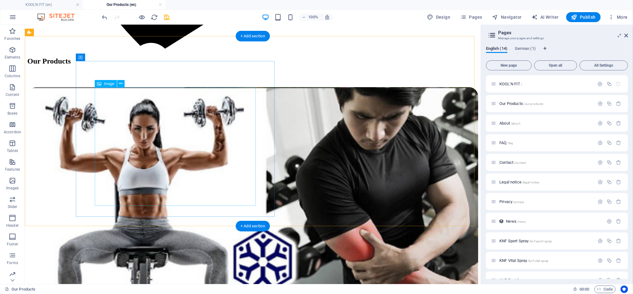
select select "px"
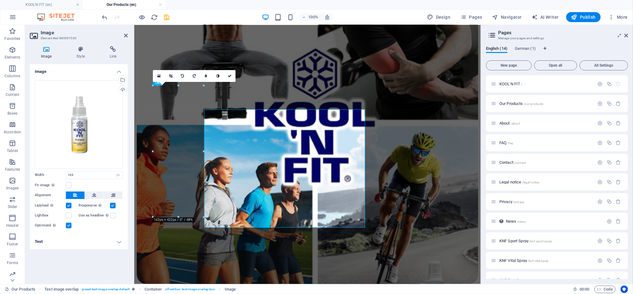
scroll to position [618, 0]
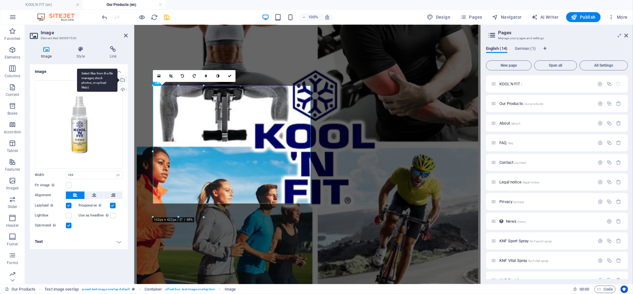
click at [124, 80] on div "Select files from the file manager, stock photos, or upload file(s)" at bounding box center [122, 80] width 9 height 9
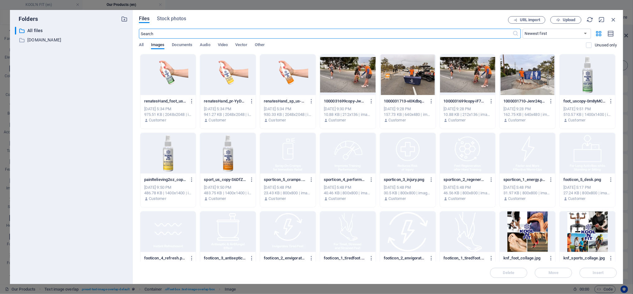
scroll to position [614, 0]
click at [166, 161] on div at bounding box center [169, 153] width 56 height 40
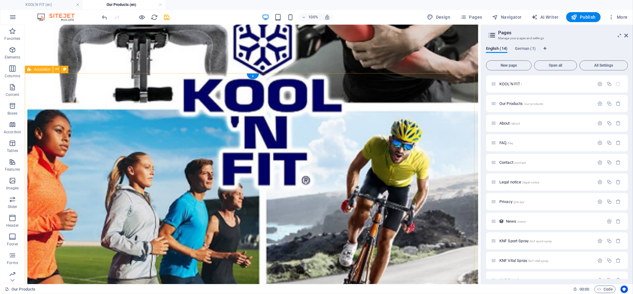
scroll to position [847, 0]
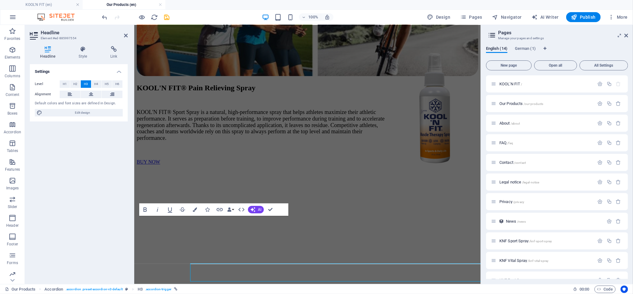
scroll to position [819, 0]
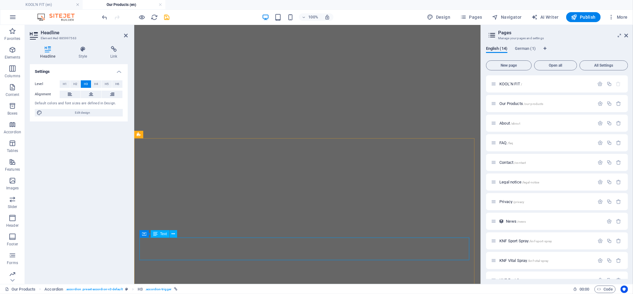
scroll to position [1355, 0]
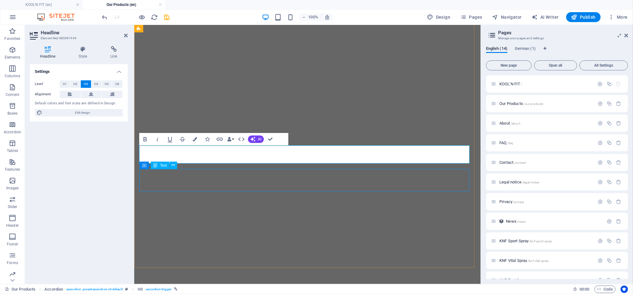
scroll to position [1392, 0]
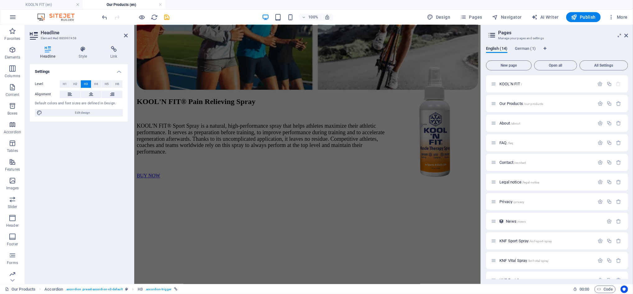
scroll to position [853, 0]
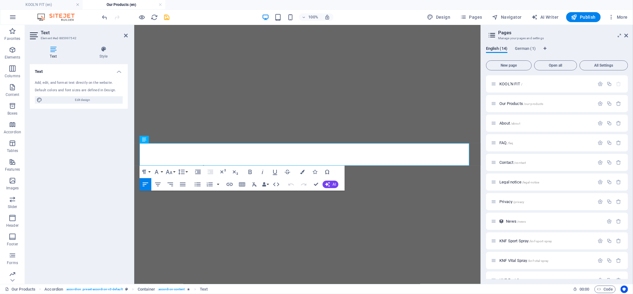
scroll to position [813, 0]
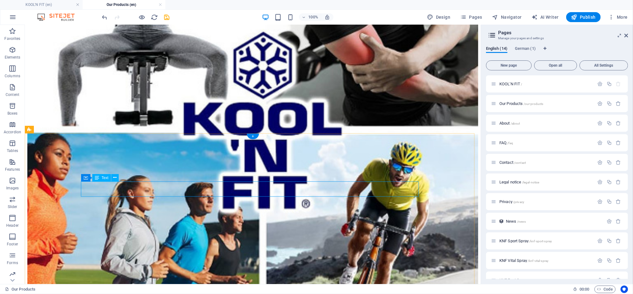
scroll to position [837, 0]
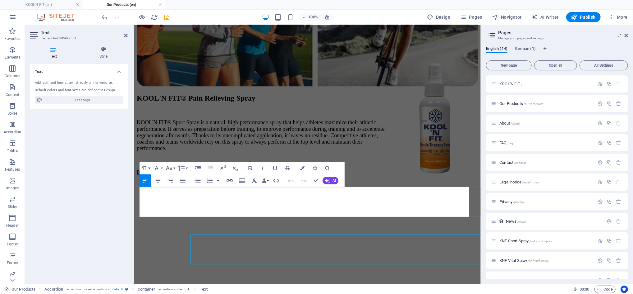
scroll to position [813, 0]
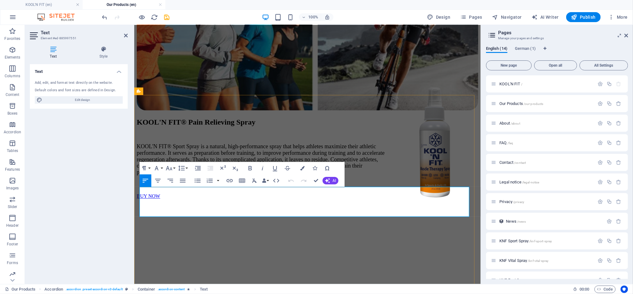
drag, startPoint x: 191, startPoint y: 190, endPoint x: 182, endPoint y: 190, distance: 9.0
drag, startPoint x: 212, startPoint y: 190, endPoint x: 193, endPoint y: 191, distance: 19.6
copy span "Relieving"
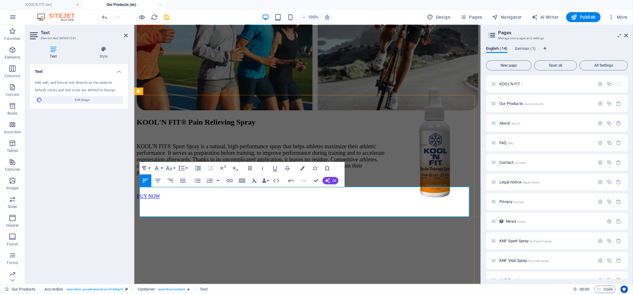
drag, startPoint x: 365, startPoint y: 212, endPoint x: 356, endPoint y: 213, distance: 9.0
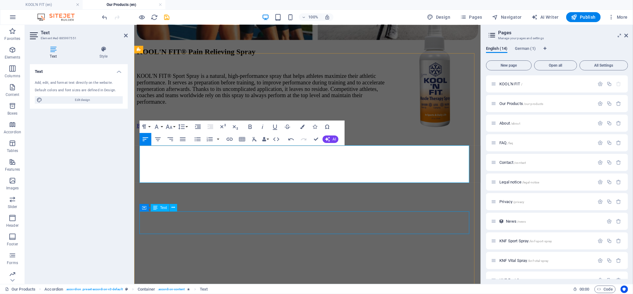
scroll to position [896, 0]
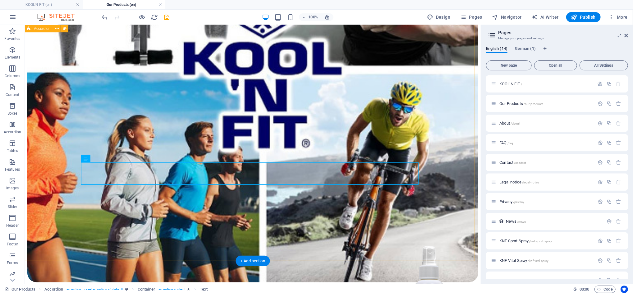
scroll to position [944, 0]
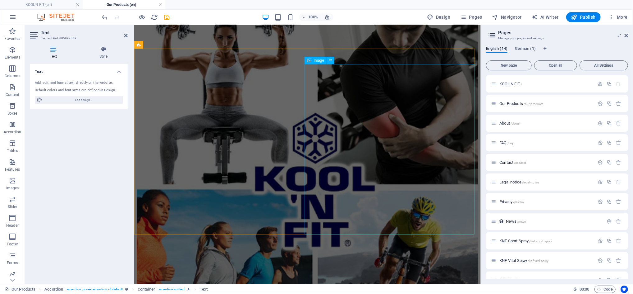
scroll to position [564, 0]
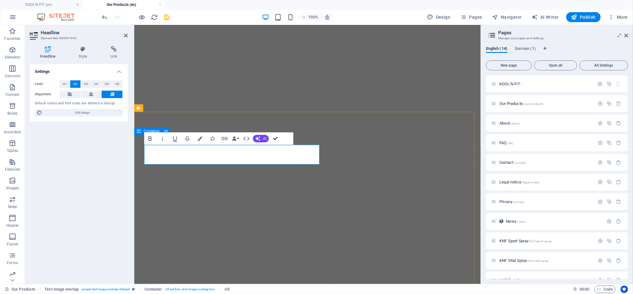
scroll to position [543, 0]
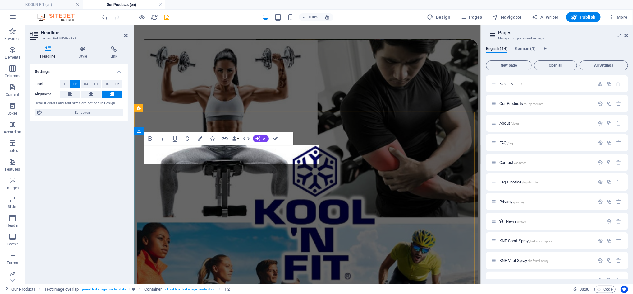
drag, startPoint x: 277, startPoint y: 153, endPoint x: 249, endPoint y: 155, distance: 28.0
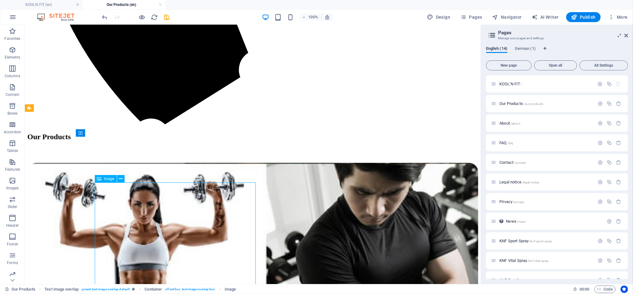
select select "px"
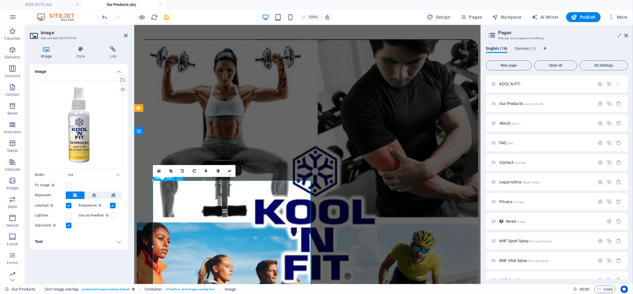
drag, startPoint x: 260, startPoint y: 187, endPoint x: 255, endPoint y: 189, distance: 5.0
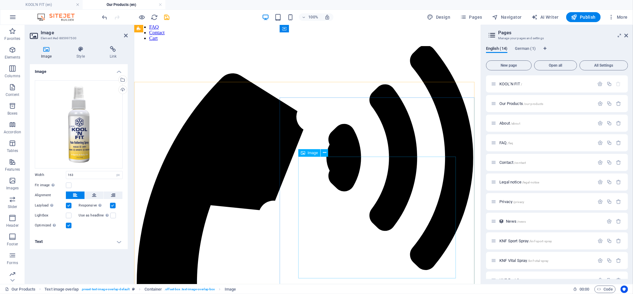
scroll to position [45, 0]
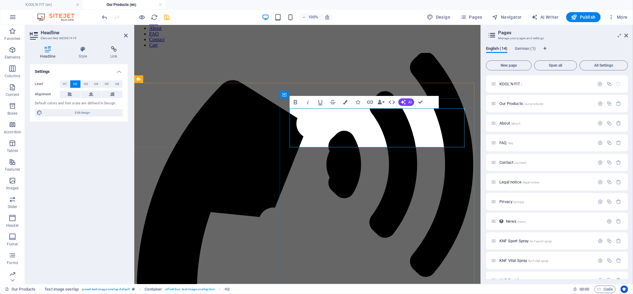
drag, startPoint x: 454, startPoint y: 122, endPoint x: 366, endPoint y: 115, distance: 88.9
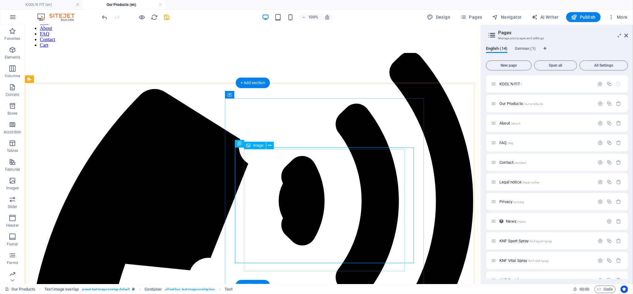
select select "px"
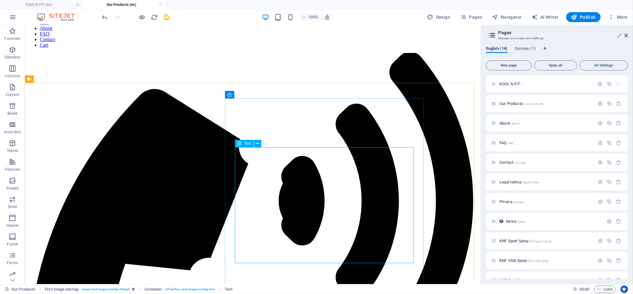
click at [241, 142] on icon at bounding box center [240, 143] width 4 height 7
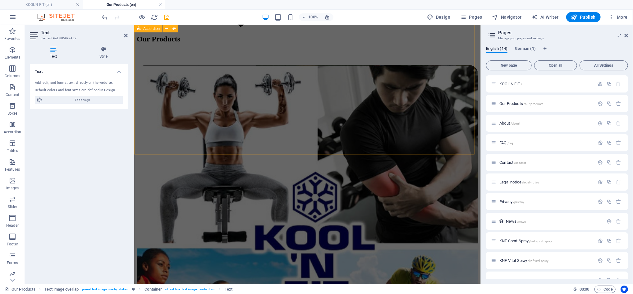
scroll to position [584, 0]
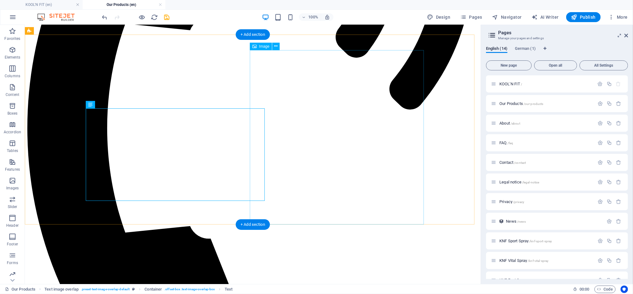
scroll to position [642, 0]
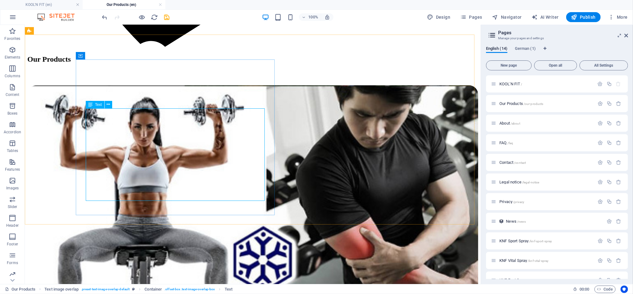
click at [92, 105] on icon at bounding box center [90, 104] width 4 height 7
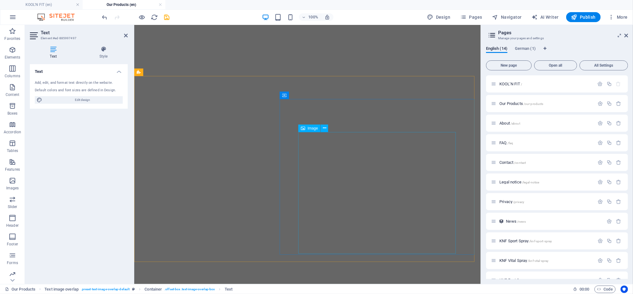
scroll to position [1117, 0]
click at [312, 109] on div "Image" at bounding box center [310, 106] width 22 height 7
select select "px"
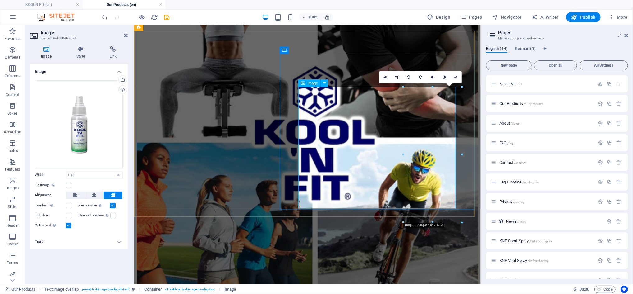
scroll to position [1141, 0]
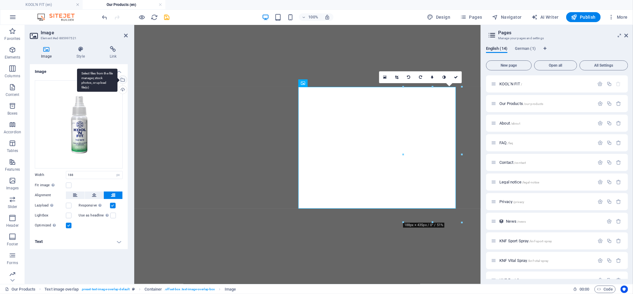
click at [122, 80] on div "Select files from the file manager, stock photos, or upload file(s)" at bounding box center [122, 80] width 9 height 9
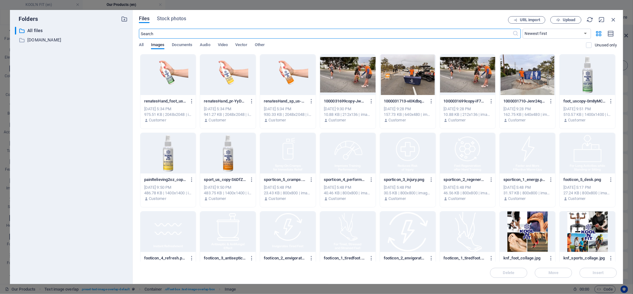
scroll to position [1121, 0]
click at [586, 86] on div at bounding box center [588, 74] width 56 height 40
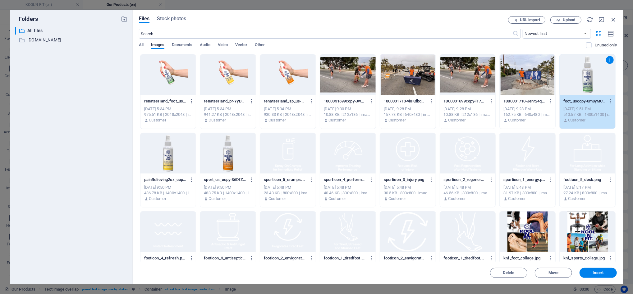
click at [586, 86] on div "1" at bounding box center [588, 74] width 56 height 40
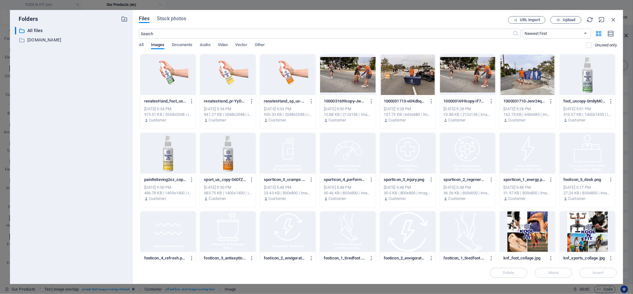
click at [586, 86] on div at bounding box center [588, 74] width 56 height 40
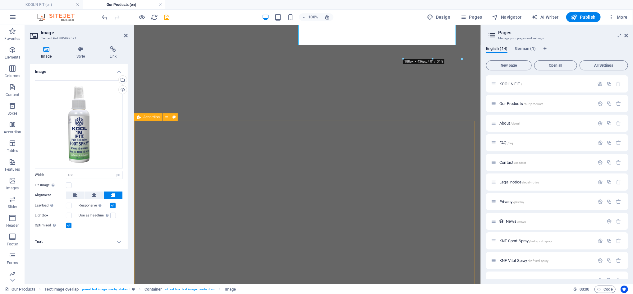
scroll to position [1307, 0]
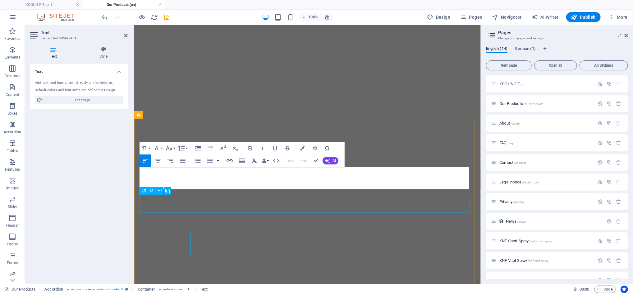
scroll to position [1307, 0]
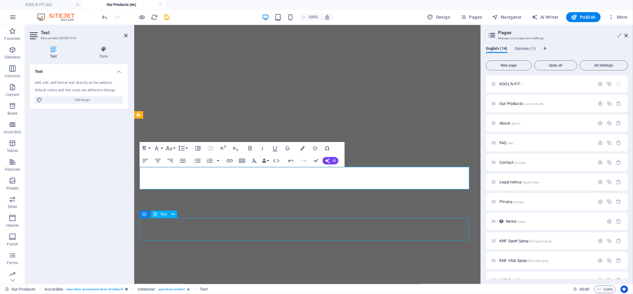
scroll to position [1347, 0]
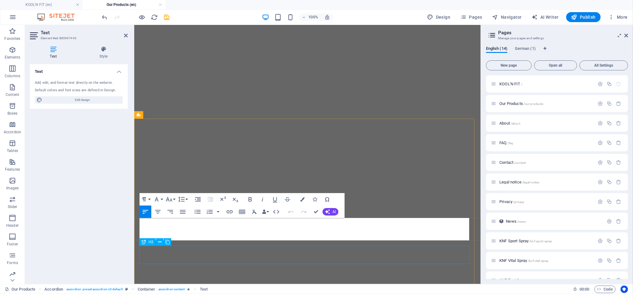
scroll to position [1307, 0]
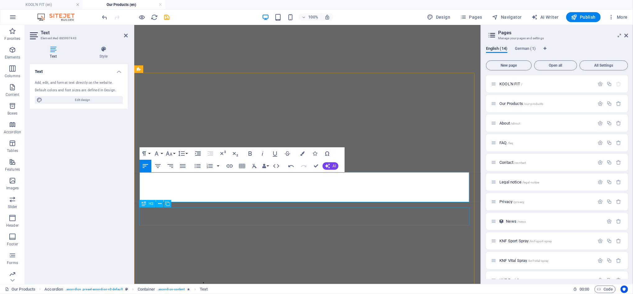
scroll to position [1390, 0]
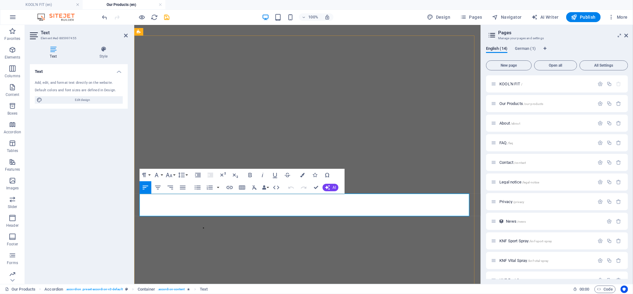
scroll to position [1390, 0]
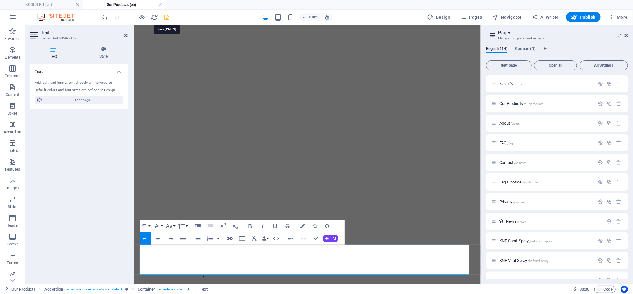
click at [166, 18] on icon "save" at bounding box center [167, 17] width 7 height 7
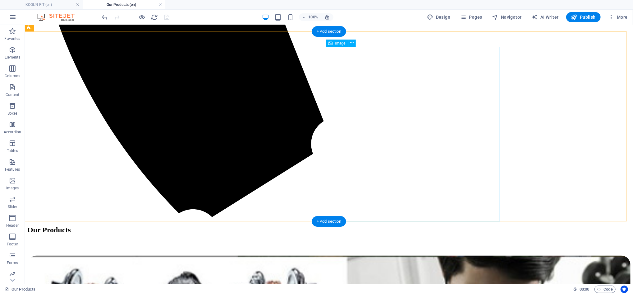
scroll to position [675, 0]
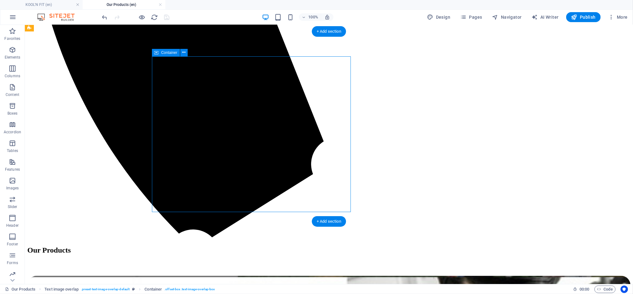
select select "px"
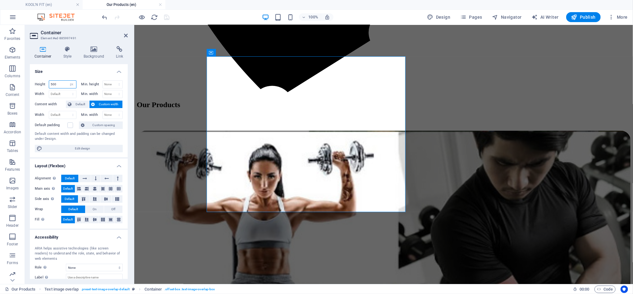
drag, startPoint x: 56, startPoint y: 85, endPoint x: 44, endPoint y: 85, distance: 11.8
click at [44, 85] on div "Height 500 Default px rem % vh vw" at bounding box center [56, 84] width 42 height 8
type input "600"
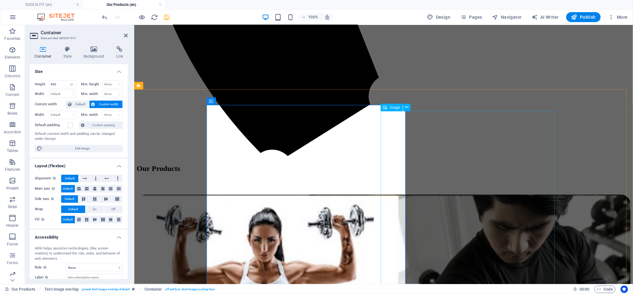
scroll to position [570, 0]
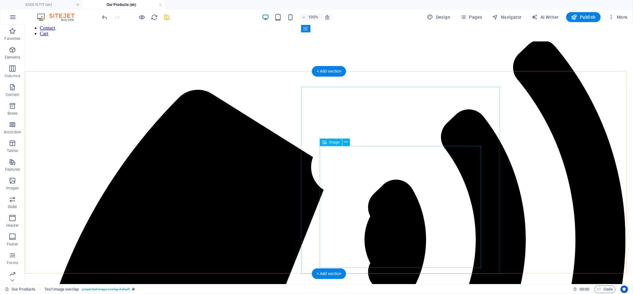
scroll to position [53, 0]
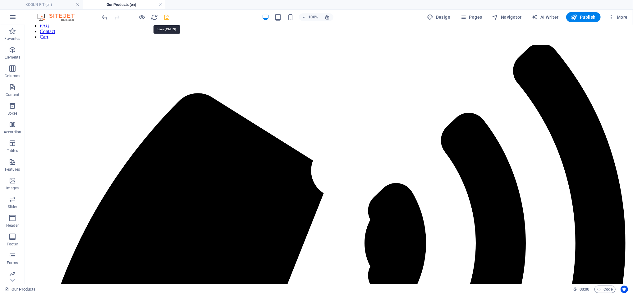
click at [167, 16] on icon "save" at bounding box center [167, 17] width 7 height 7
click at [595, 16] on span "Publish" at bounding box center [584, 17] width 25 height 6
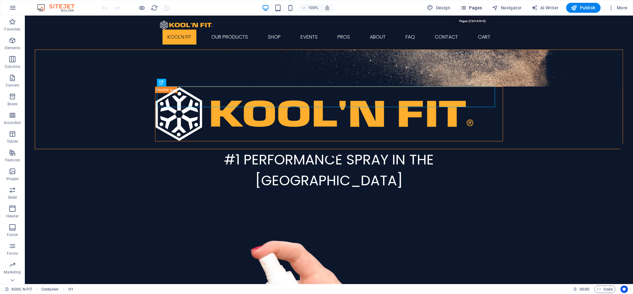
click at [479, 8] on span "Pages" at bounding box center [472, 8] width 22 height 6
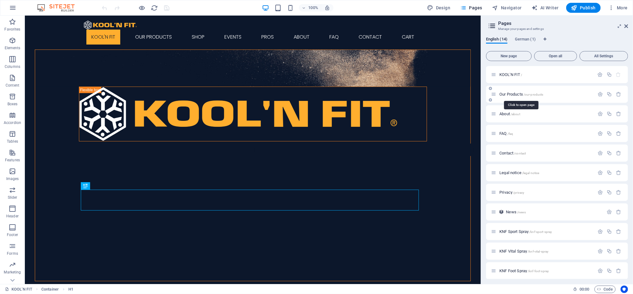
click at [511, 94] on span "Our Products /our-products" at bounding box center [522, 94] width 44 height 5
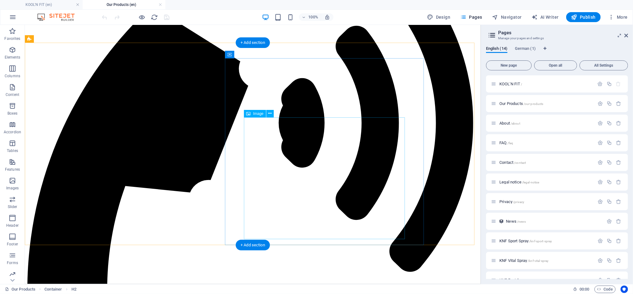
scroll to position [166, 0]
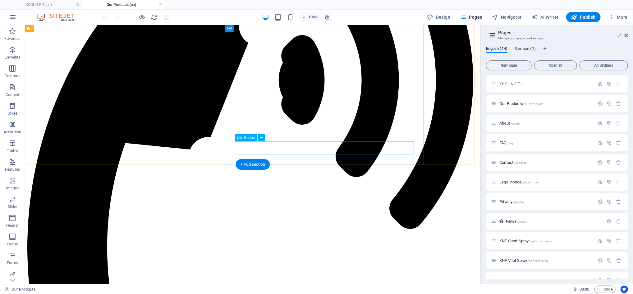
click at [242, 138] on div "Button" at bounding box center [246, 137] width 23 height 7
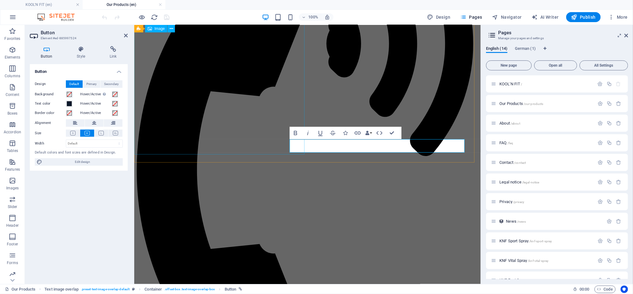
scroll to position [168, 0]
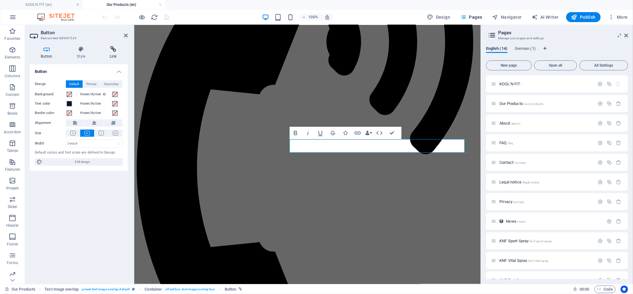
click at [116, 49] on icon at bounding box center [113, 49] width 29 height 6
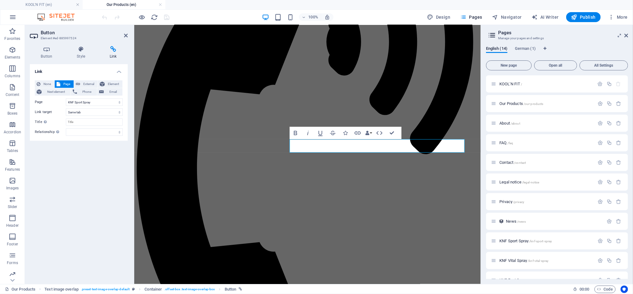
click at [116, 49] on icon at bounding box center [113, 49] width 29 height 6
click at [89, 101] on select "KOOL&#39;N FIT Our Products About FAQ Contact Legal notice Privacy KNF Sport Sp…" at bounding box center [94, 101] width 57 height 7
click at [86, 81] on span "External" at bounding box center [89, 83] width 14 height 7
select select "blank"
click at [87, 102] on input "/16746138" at bounding box center [94, 101] width 57 height 7
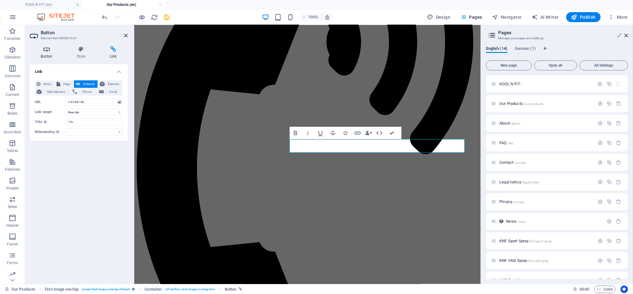
click at [47, 57] on h4 "Button" at bounding box center [48, 52] width 36 height 13
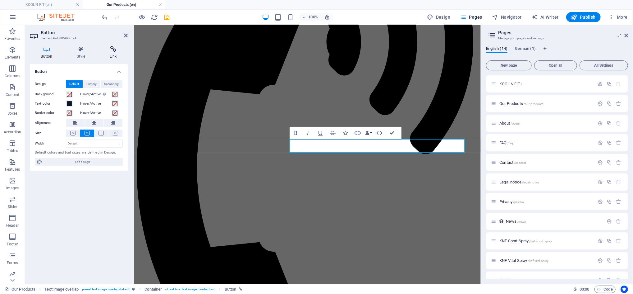
click at [116, 53] on h4 "Link" at bounding box center [113, 52] width 29 height 13
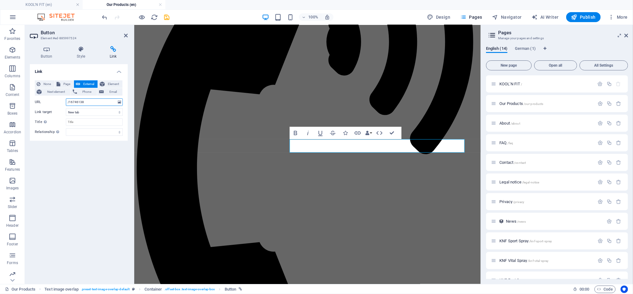
drag, startPoint x: 91, startPoint y: 103, endPoint x: 65, endPoint y: 104, distance: 26.7
click at [65, 104] on div "URL /16746138" at bounding box center [79, 101] width 88 height 7
paste input "[URL][DOMAIN_NAME]"
type input "[URL][DOMAIN_NAME]"
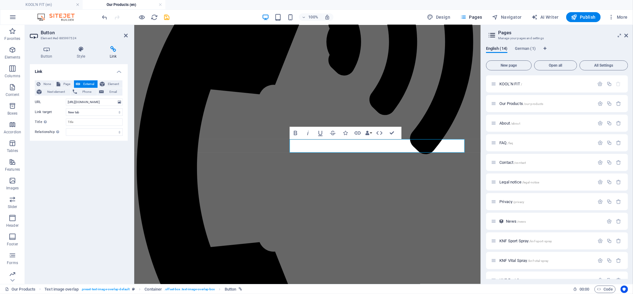
scroll to position [0, 0]
click at [96, 152] on div "Link None Page External Element Next element Phone Email Page KOOL&#39;N FIT Ou…" at bounding box center [79, 171] width 98 height 215
click at [581, 18] on span "Publish" at bounding box center [584, 17] width 25 height 6
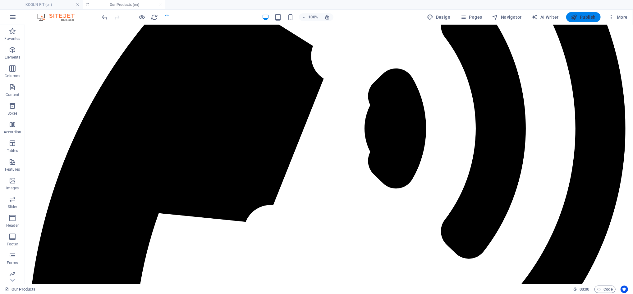
scroll to position [166, 0]
